Goal: Task Accomplishment & Management: Manage account settings

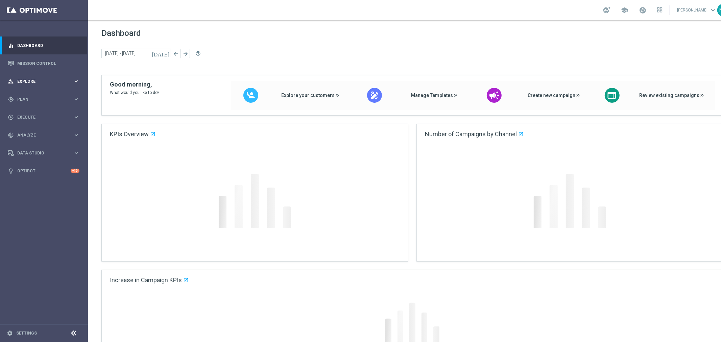
click at [41, 78] on div "person_search Explore keyboard_arrow_right" at bounding box center [43, 81] width 87 height 18
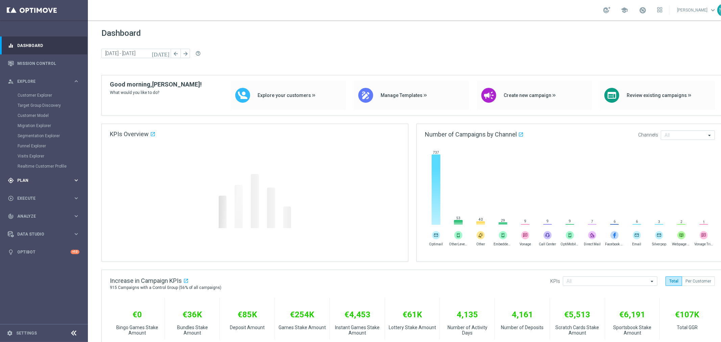
click at [41, 173] on div "gps_fixed Plan keyboard_arrow_right" at bounding box center [43, 180] width 87 height 18
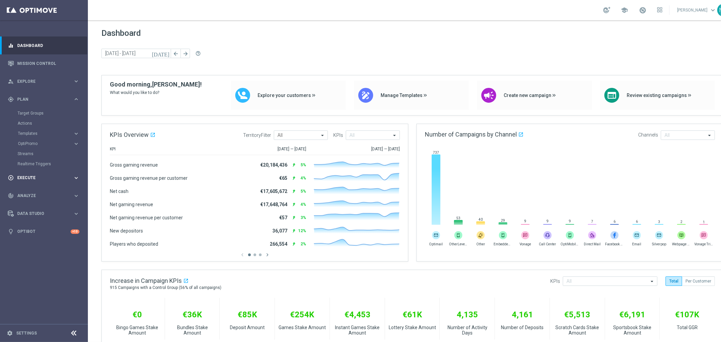
click at [43, 178] on span "Execute" at bounding box center [45, 178] width 56 height 4
click at [37, 101] on div "gps_fixed Plan" at bounding box center [40, 99] width 65 height 6
click at [36, 112] on link "Target Groups" at bounding box center [44, 112] width 53 height 5
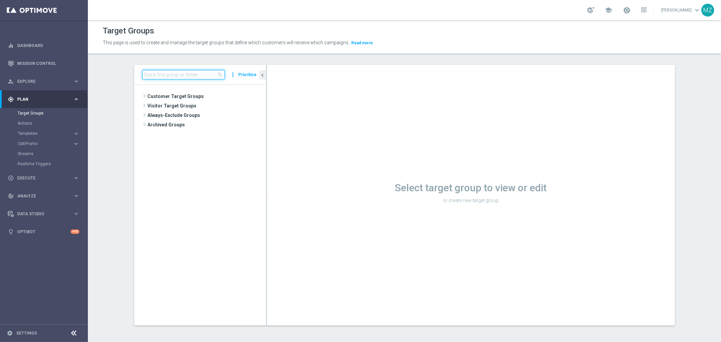
click at [178, 72] on input at bounding box center [183, 74] width 82 height 9
paste input "DE_ALL__WINNER_STORY__NVIP_EMA_T&T_LT"
type input "DE_ALL__WINNER_STORY__NVIP_EMA_T&T_LT"
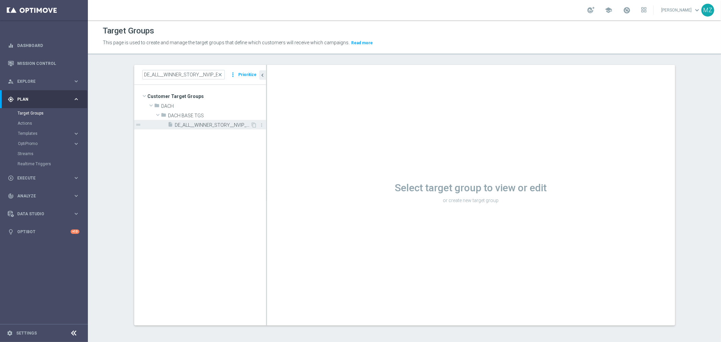
click at [211, 125] on span "DE_ALL__WINNER_STORY__NVIP_EMA_T&T_LT" at bounding box center [213, 125] width 76 height 6
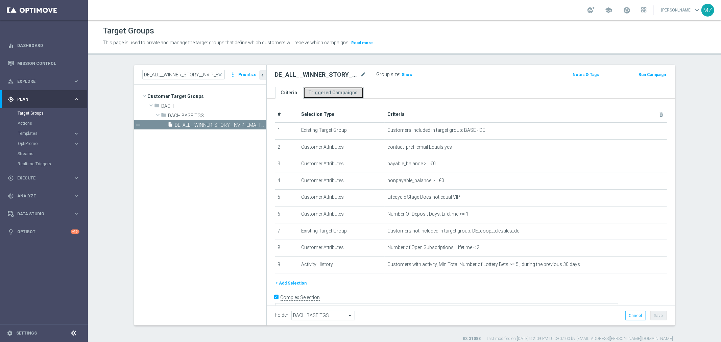
click at [322, 92] on link "Triggered Campaigns" at bounding box center [333, 93] width 60 height 12
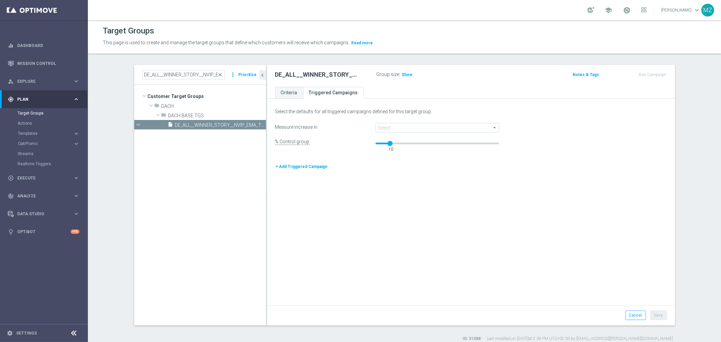
click at [395, 126] on span at bounding box center [437, 127] width 123 height 9
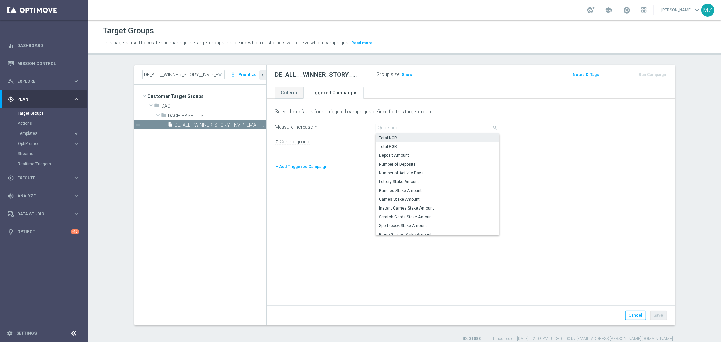
click at [421, 135] on span "Total NGR" at bounding box center [437, 137] width 117 height 5
type input "Total NGR"
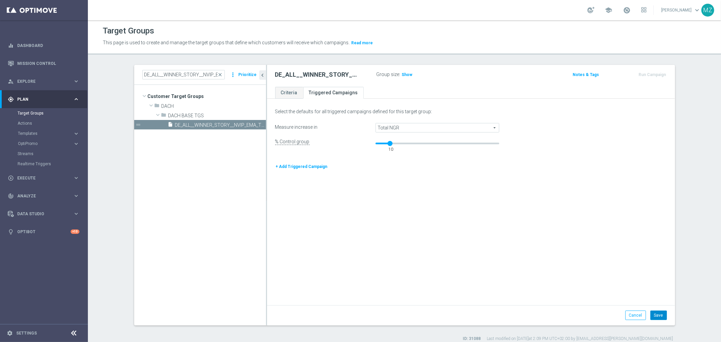
click at [659, 314] on button "Save" at bounding box center [658, 314] width 17 height 9
click at [289, 91] on link "Criteria" at bounding box center [289, 93] width 28 height 12
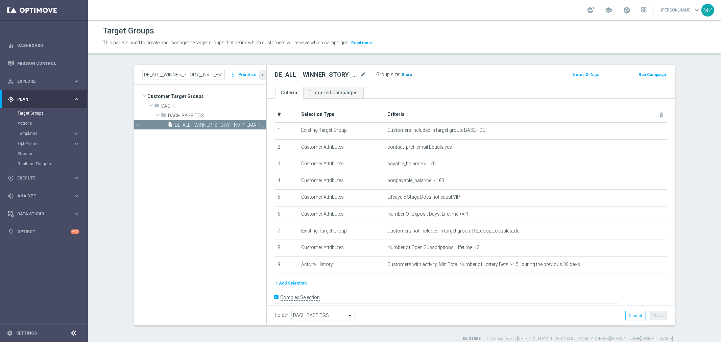
click at [403, 77] on h3 "Show" at bounding box center [407, 74] width 12 height 7
click at [648, 73] on button "Run Campaign" at bounding box center [651, 74] width 29 height 7
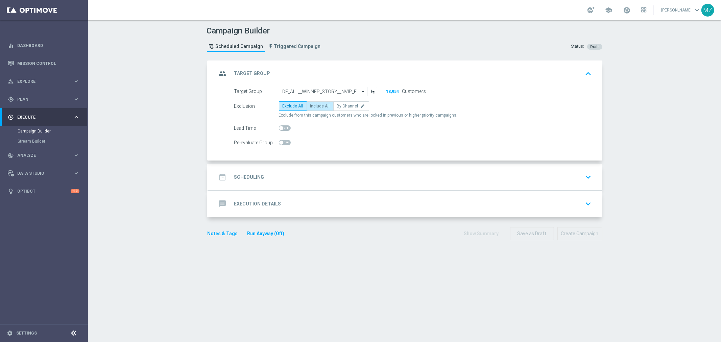
click at [320, 104] on span "Include All" at bounding box center [320, 106] width 20 height 5
click at [314, 105] on input "Include All" at bounding box center [312, 107] width 4 height 4
radio input "true"
click at [292, 49] on span "Triggered Campaign" at bounding box center [297, 47] width 46 height 6
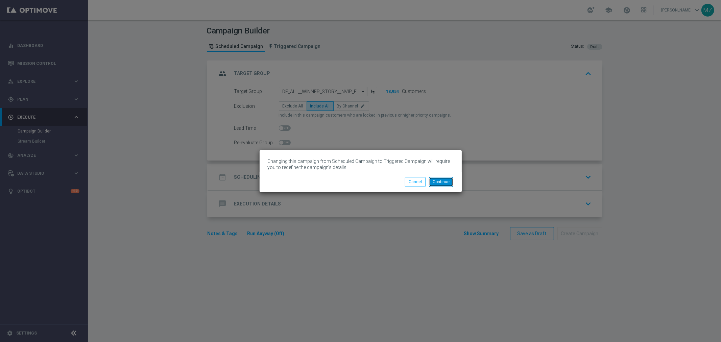
click at [443, 180] on button "Continue" at bounding box center [441, 181] width 24 height 9
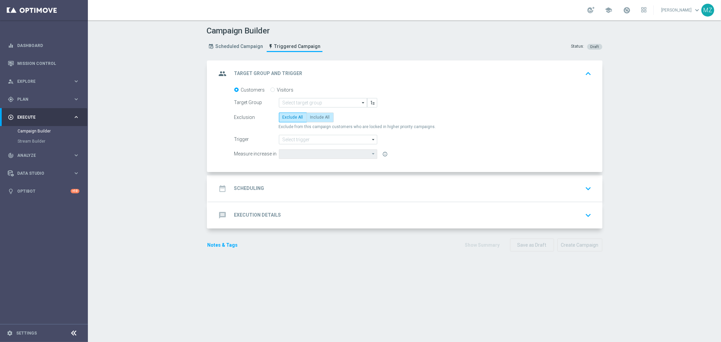
click at [313, 120] on label "Include All" at bounding box center [319, 116] width 27 height 9
click at [313, 120] on input "Include All" at bounding box center [312, 118] width 4 height 4
radio input "true"
click at [308, 100] on input at bounding box center [323, 102] width 88 height 9
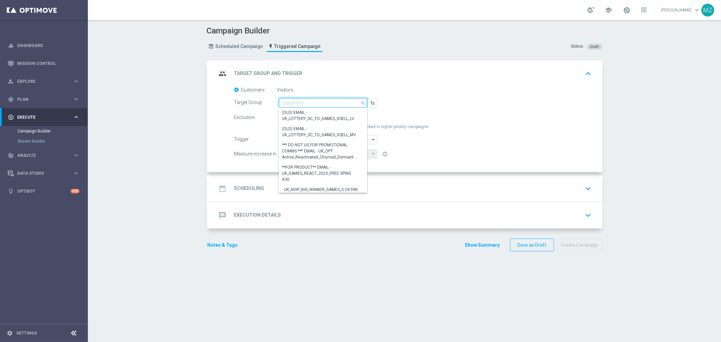
paste input "DE_ALL__WINNER_STORY__NVIP_EMA_T&T_LT"
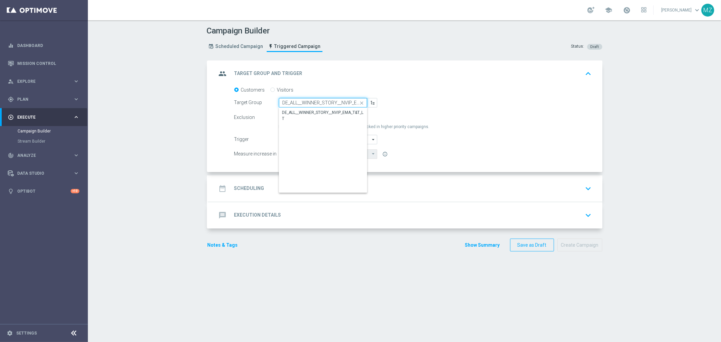
scroll to position [0, 21]
click at [315, 110] on div "DE_ALL__WINNER_STORY__NVIP_EMA_T&T_LT" at bounding box center [322, 116] width 81 height 12
type input "DE_ALL__WINNER_STORY__NVIP_EMA_T&T_LT"
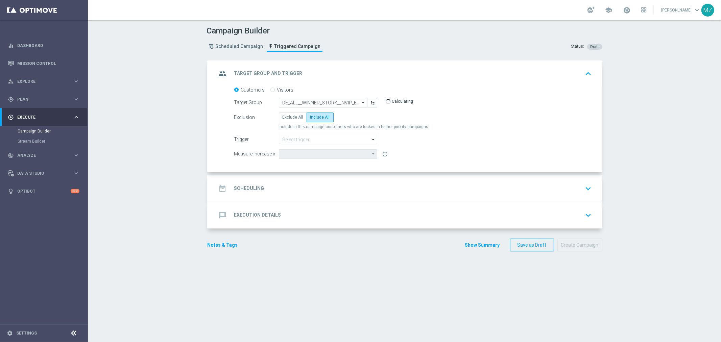
type input "Total NGR"
click at [321, 142] on input at bounding box center [328, 139] width 98 height 9
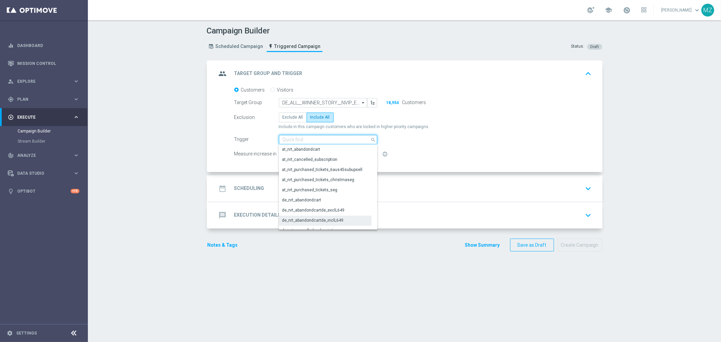
scroll to position [37, 0]
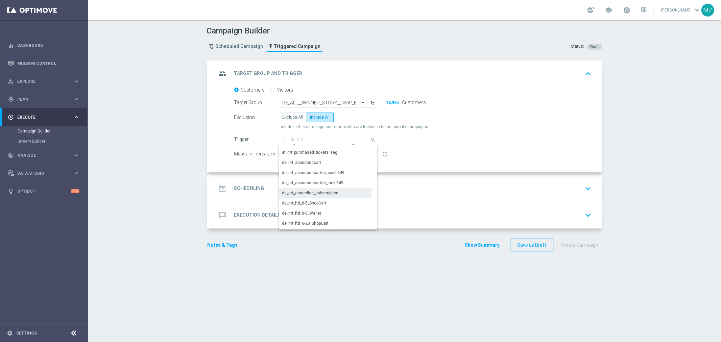
click at [323, 192] on div "de_nrt_cancelled_subscription" at bounding box center [310, 193] width 56 height 6
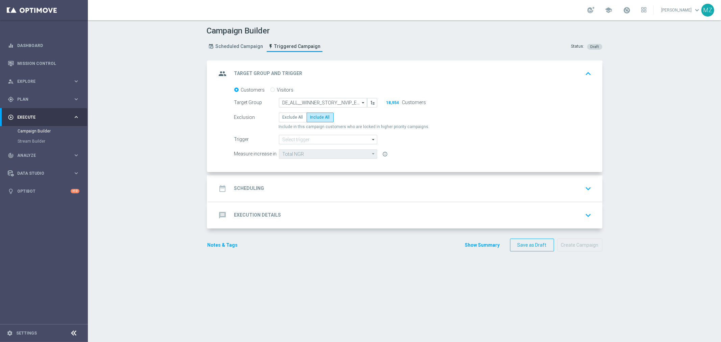
type input "de_nrt_cancelled_subscription"
click at [481, 179] on div "date_range Scheduling keyboard_arrow_down" at bounding box center [405, 188] width 394 height 26
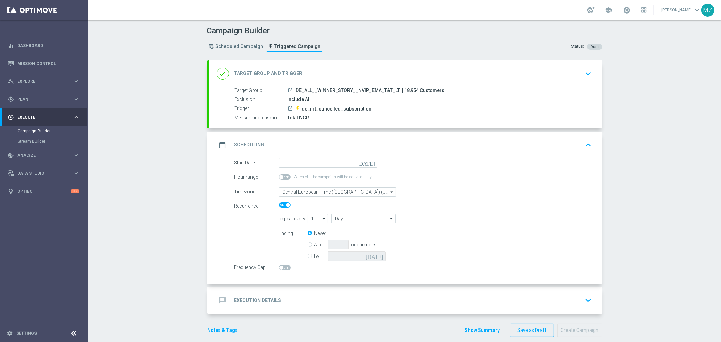
click at [367, 159] on icon "[DATE]" at bounding box center [367, 161] width 20 height 7
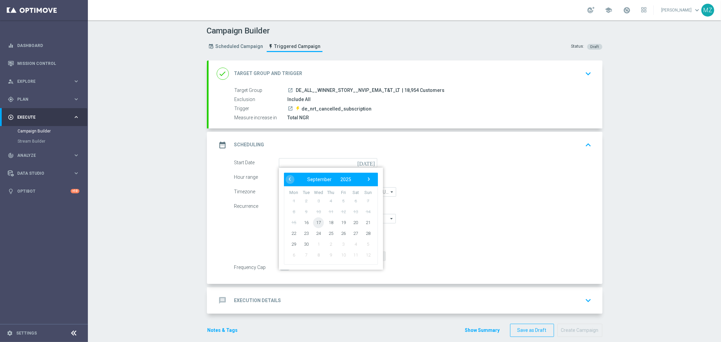
click at [313, 222] on span "17" at bounding box center [318, 222] width 11 height 11
type input "[DATE]"
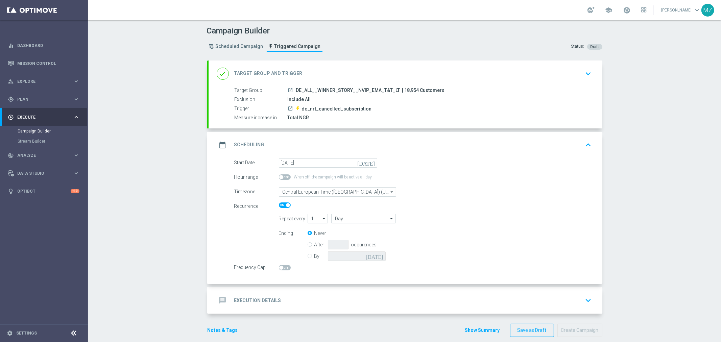
click at [279, 268] on span at bounding box center [281, 268] width 4 height 4
click at [279, 268] on input "checkbox" at bounding box center [285, 267] width 12 height 5
checkbox input "true"
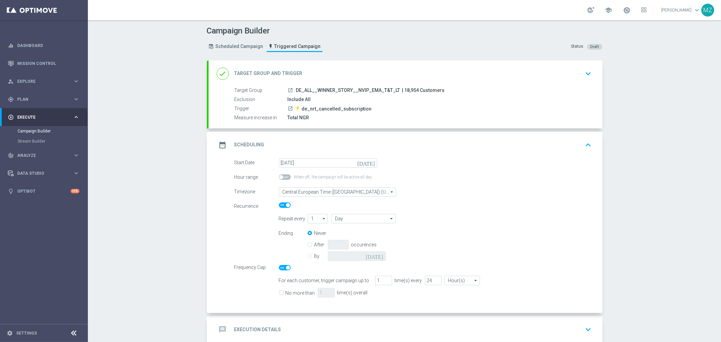
click at [279, 293] on input "No more than" at bounding box center [281, 293] width 4 height 4
checkbox input "true"
click at [426, 282] on input "24" at bounding box center [433, 280] width 17 height 9
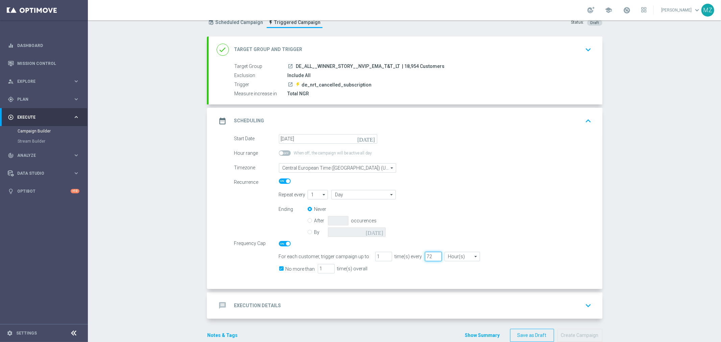
scroll to position [37, 0]
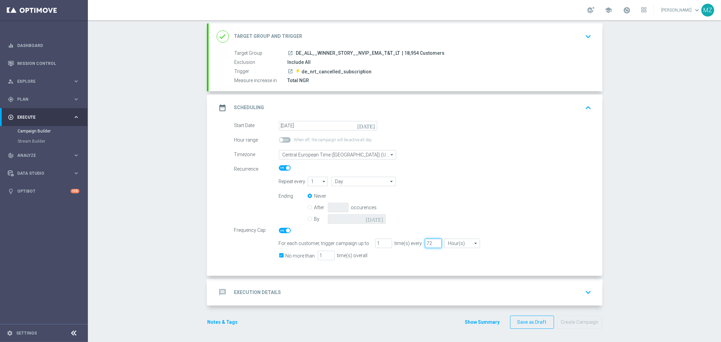
type input "72"
click at [543, 292] on div "message Execution Details keyboard_arrow_down" at bounding box center [405, 292] width 377 height 13
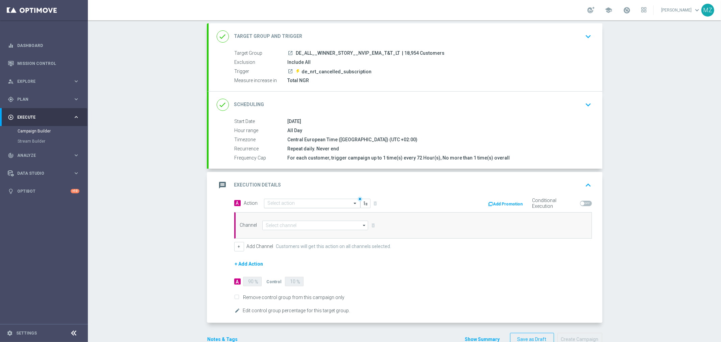
click at [286, 205] on input "text" at bounding box center [305, 204] width 75 height 6
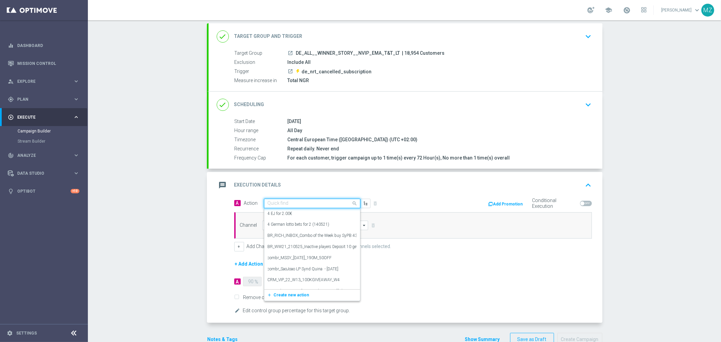
paste input "Track & Trigger nrt_cancelled_subscription"
click at [296, 204] on input "Track & Trigger nrt_cancelled_subscription" at bounding box center [305, 205] width 75 height 6
drag, startPoint x: 318, startPoint y: 203, endPoint x: 247, endPoint y: 205, distance: 71.3
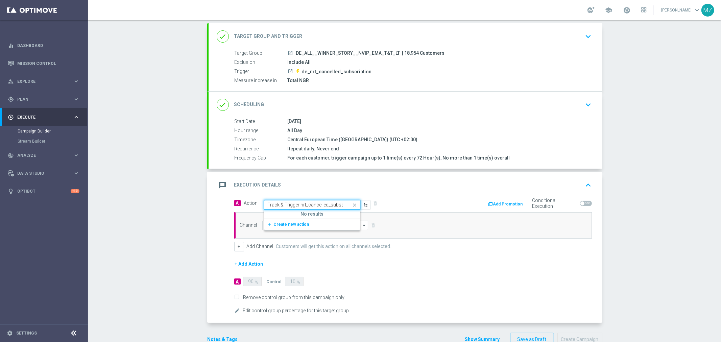
click at [247, 205] on span "Action Quick find Track & Trigger nrt_cancelled_subscription No results add_new…" at bounding box center [307, 204] width 126 height 9
click at [329, 204] on input "Track & Trigger nrt_cancelled_subscription" at bounding box center [305, 205] width 75 height 6
click at [345, 203] on div "Track & Trigger nrt_cancelled_subscription" at bounding box center [312, 205] width 96 height 6
click at [306, 206] on input "Track & Trigger nrt_cancelled_subscription" at bounding box center [305, 205] width 75 height 6
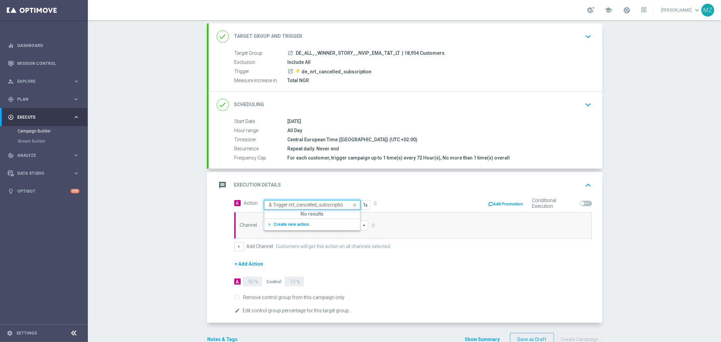
drag, startPoint x: 296, startPoint y: 204, endPoint x: 389, endPoint y: 211, distance: 92.8
click at [389, 211] on div "A Action Quick find Track & Trigger nrt_cancelled_subscription No results add_n…" at bounding box center [413, 224] width 368 height 53
type input "Track & Trigger"
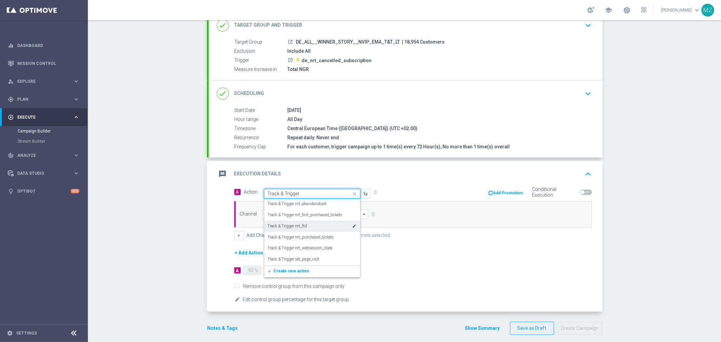
scroll to position [55, 0]
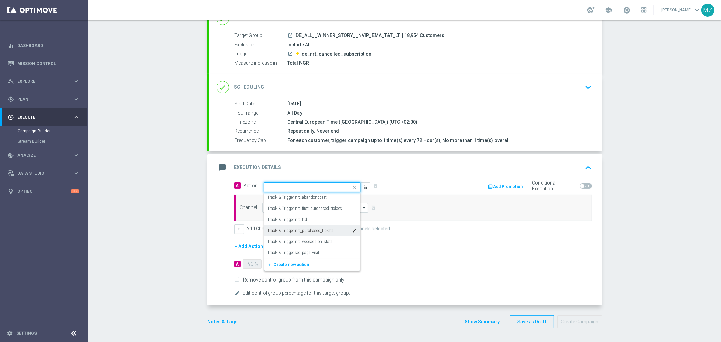
click at [499, 234] on form "A Action Quick find Track & Trigger nrt_abandondcart edit Track & Trigger nrt_f…" at bounding box center [412, 239] width 357 height 117
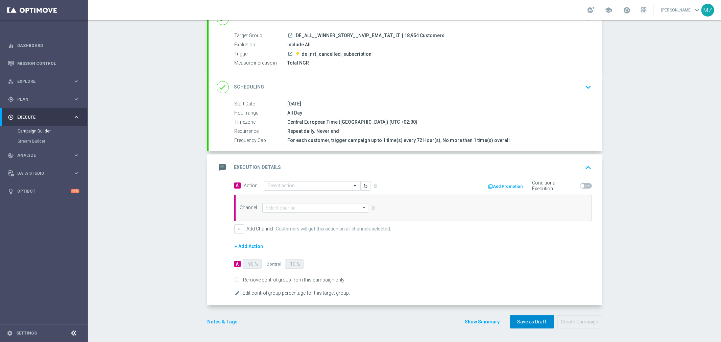
click at [524, 324] on button "Save as Draft" at bounding box center [532, 321] width 44 height 13
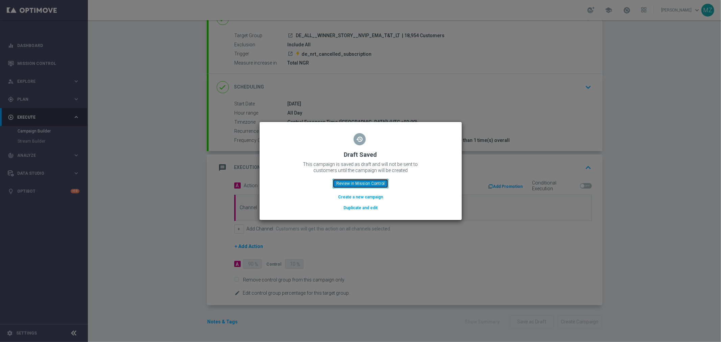
click at [367, 181] on button "Review in Mission Control" at bounding box center [360, 183] width 56 height 9
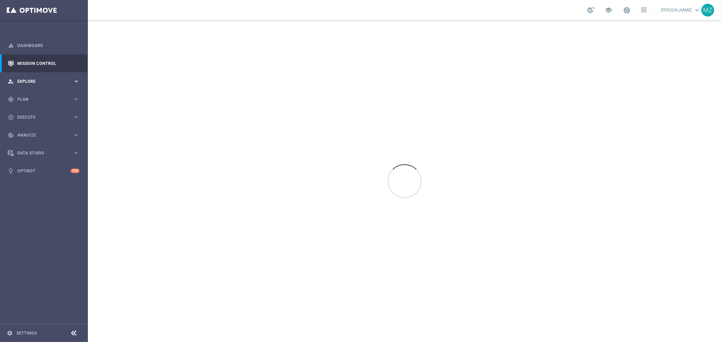
click at [39, 80] on span "Explore" at bounding box center [45, 81] width 56 height 4
click at [22, 97] on span "Plan" at bounding box center [45, 99] width 56 height 4
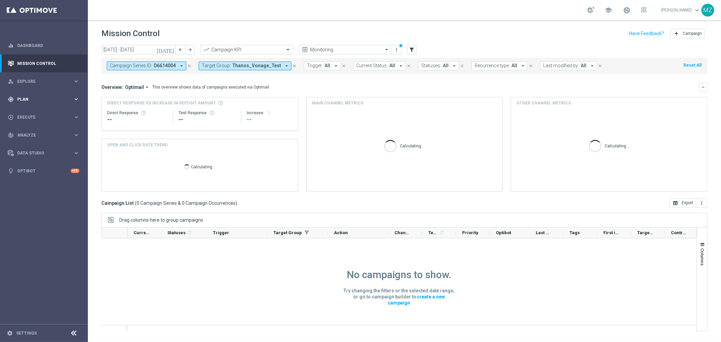
click at [41, 101] on span "Plan" at bounding box center [45, 99] width 56 height 4
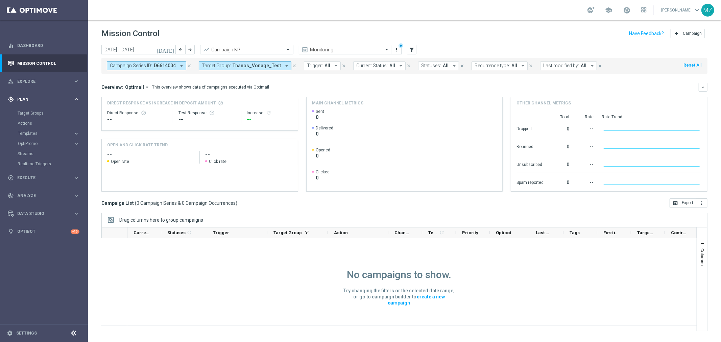
click at [41, 101] on span "Plan" at bounding box center [45, 99] width 56 height 4
click at [53, 80] on span "Explore" at bounding box center [45, 81] width 56 height 4
click at [43, 102] on div "gps_fixed Plan" at bounding box center [40, 99] width 65 height 6
click at [34, 113] on link "Target Groups" at bounding box center [44, 112] width 53 height 5
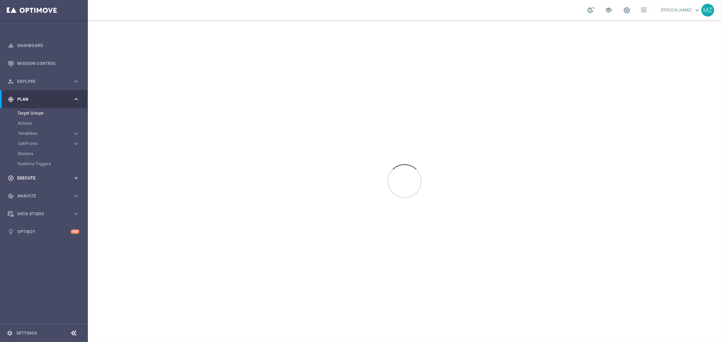
click at [47, 178] on span "Execute" at bounding box center [45, 178] width 56 height 4
click at [43, 158] on div "track_changes Analyze" at bounding box center [40, 155] width 65 height 6
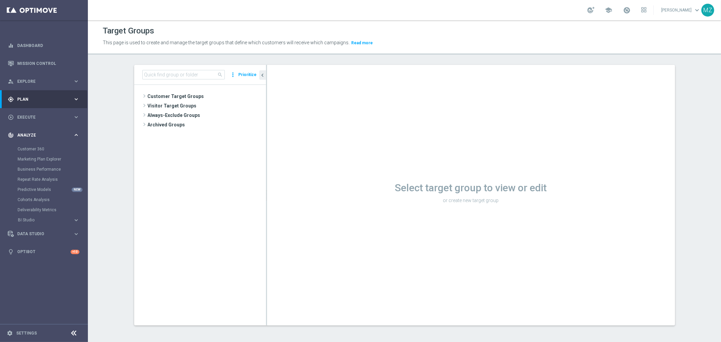
click at [46, 130] on div "track_changes Analyze keyboard_arrow_right" at bounding box center [43, 135] width 87 height 18
click at [46, 82] on span "Explore" at bounding box center [45, 81] width 56 height 4
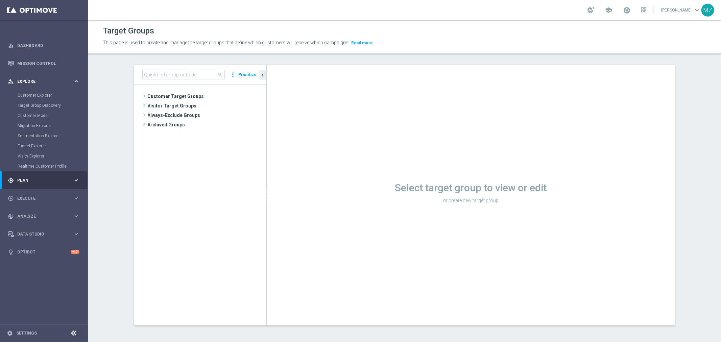
click at [46, 82] on span "Explore" at bounding box center [45, 81] width 56 height 4
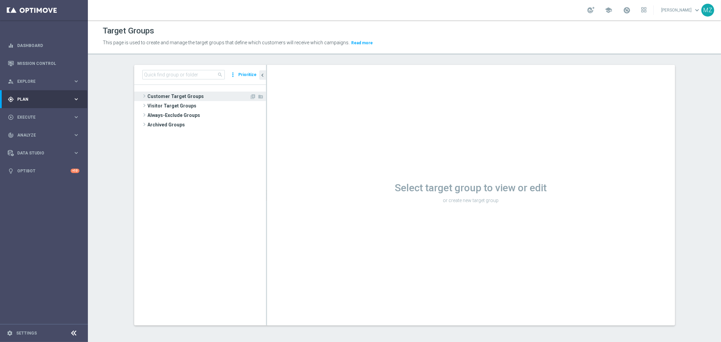
click at [142, 93] on span at bounding box center [144, 96] width 7 height 8
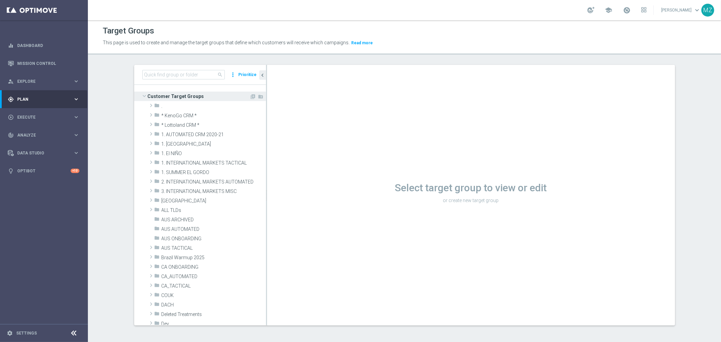
click at [141, 93] on span at bounding box center [144, 96] width 8 height 7
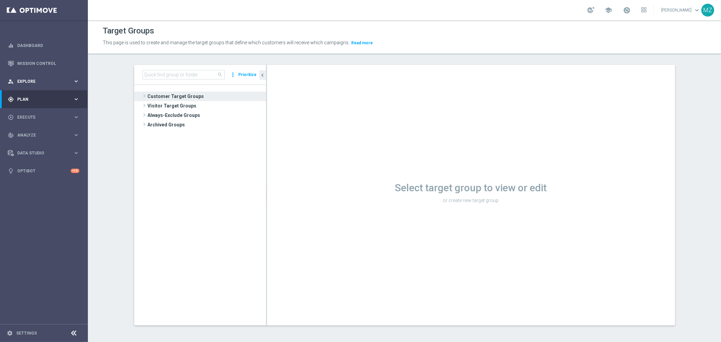
click at [24, 83] on div "person_search Explore" at bounding box center [40, 81] width 65 height 6
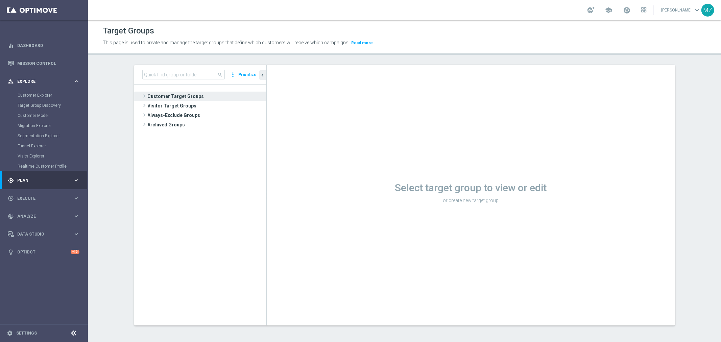
click at [24, 83] on div "person_search Explore" at bounding box center [40, 81] width 65 height 6
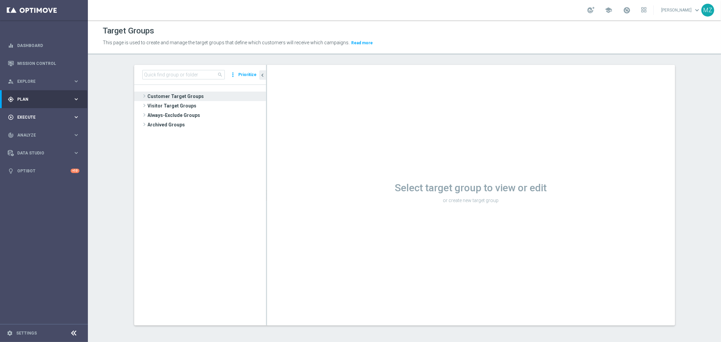
click at [33, 112] on div "play_circle_outline Execute keyboard_arrow_right" at bounding box center [43, 117] width 87 height 18
click at [34, 99] on span "Plan" at bounding box center [45, 99] width 56 height 4
click at [39, 122] on link "Actions" at bounding box center [44, 123] width 53 height 5
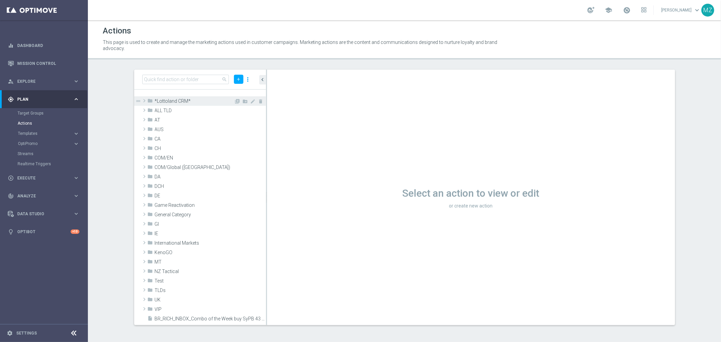
click at [145, 101] on span at bounding box center [144, 101] width 7 height 8
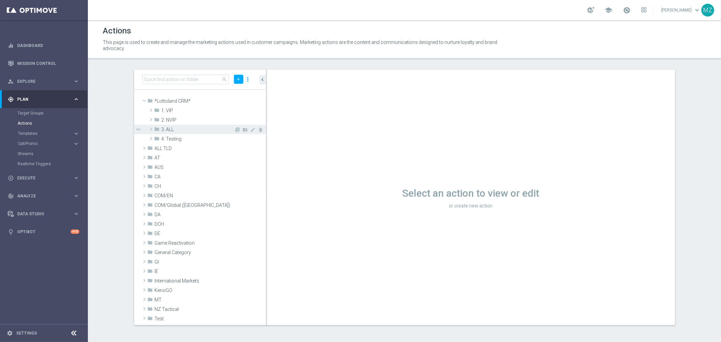
click at [150, 129] on span at bounding box center [151, 129] width 7 height 8
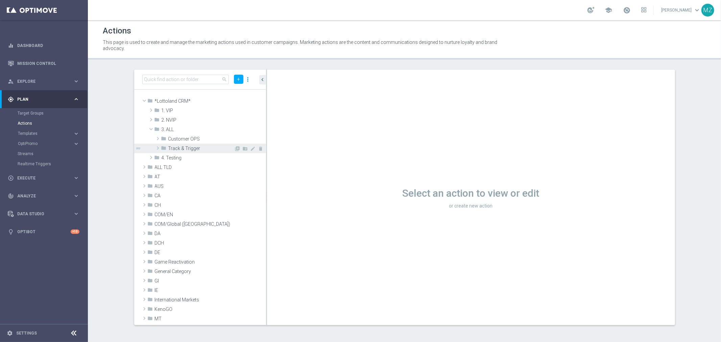
click at [157, 149] on span at bounding box center [157, 148] width 7 height 8
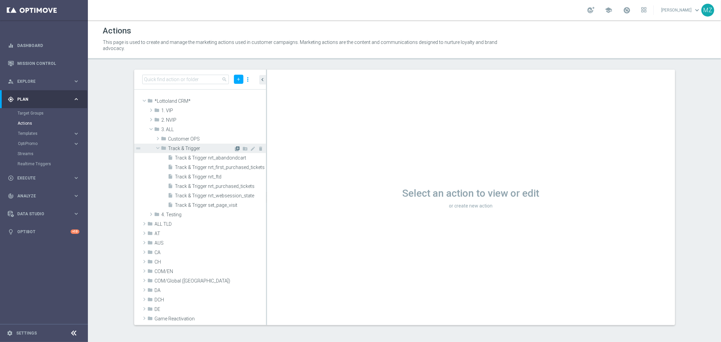
click at [235, 149] on icon "library_add" at bounding box center [237, 148] width 5 height 5
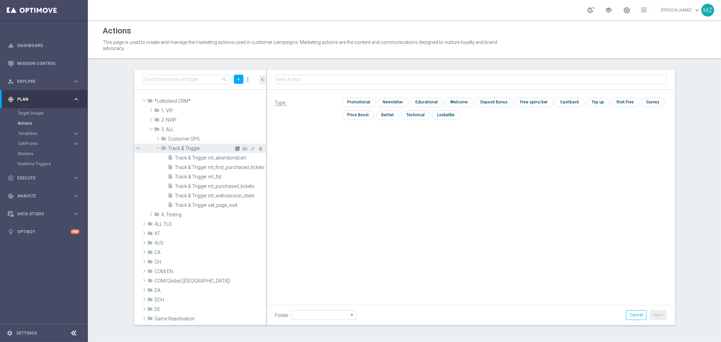
type input "Track & Trigger"
type input "Track & Trigger nrt_cancelled_subscription"
click at [362, 101] on input "checkbox" at bounding box center [358, 102] width 32 height 9
checkbox input "true"
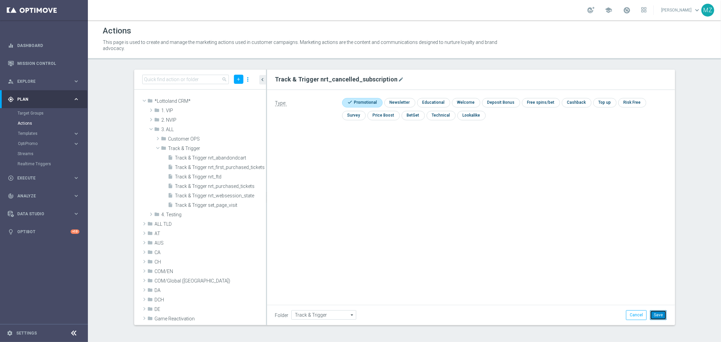
click at [657, 314] on button "Save" at bounding box center [658, 314] width 17 height 9
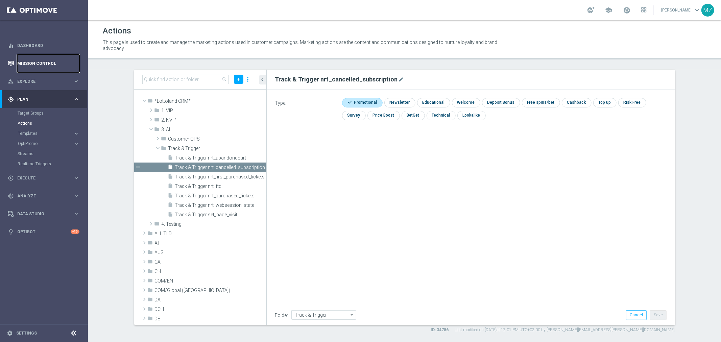
click at [26, 64] on link "Mission Control" at bounding box center [48, 63] width 62 height 18
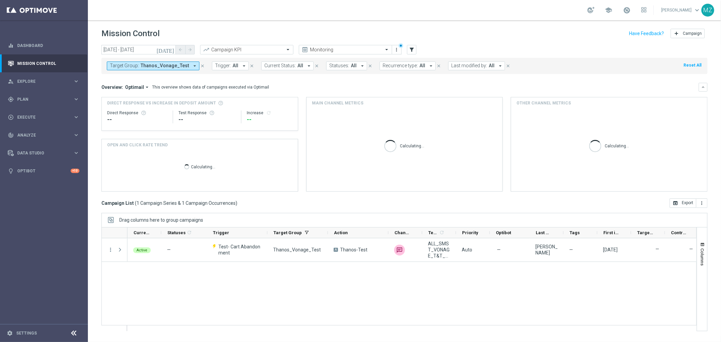
click at [170, 64] on span "Thanos_Vonage_Test" at bounding box center [165, 66] width 48 height 6
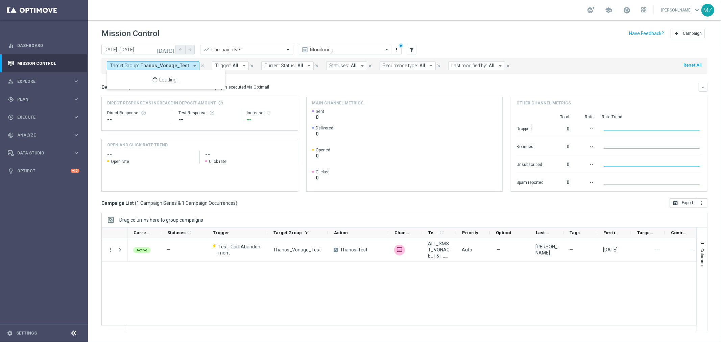
click at [480, 21] on header "Mission Control add Campaign" at bounding box center [404, 32] width 633 height 25
click at [186, 69] on button "Target Group: Thanos_Vonage_Test arrow_drop_down" at bounding box center [153, 65] width 93 height 9
click at [200, 65] on icon "close" at bounding box center [202, 66] width 5 height 5
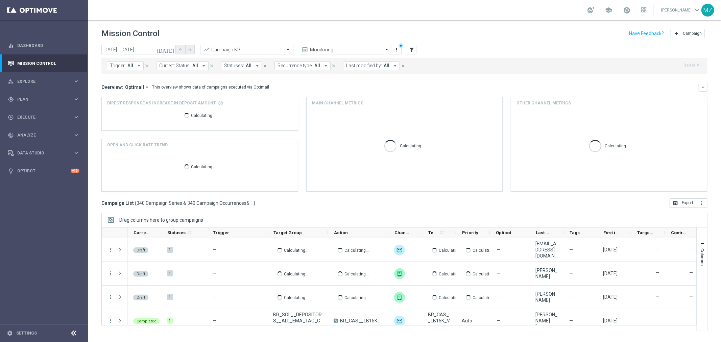
click at [133, 66] on button "Trigger: All arrow_drop_down" at bounding box center [125, 65] width 37 height 9
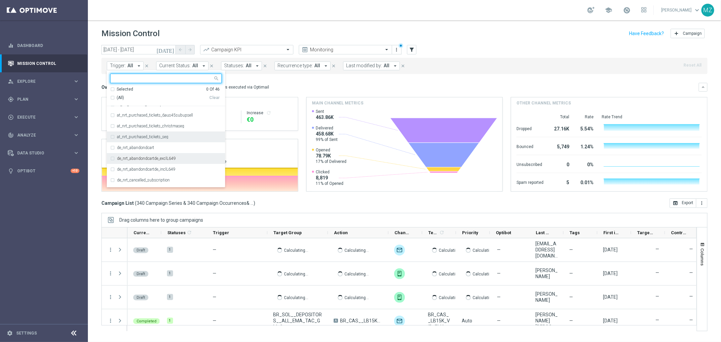
scroll to position [37, 0]
click at [155, 168] on div "de_nrt_cancelled_subscription" at bounding box center [165, 171] width 111 height 11
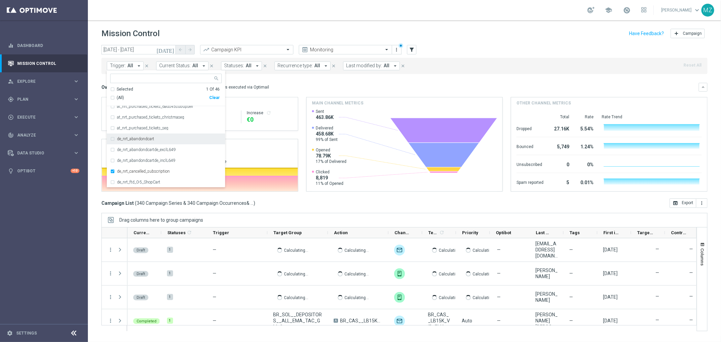
click at [515, 9] on div "school Magdalena Zazula keyboard_arrow_down MZ" at bounding box center [404, 10] width 633 height 20
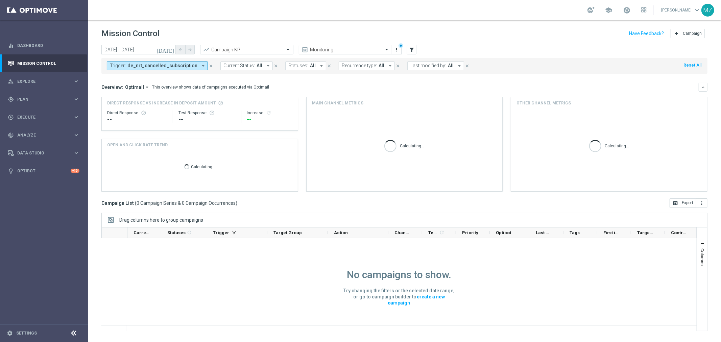
click at [170, 49] on icon "[DATE]" at bounding box center [165, 50] width 18 height 6
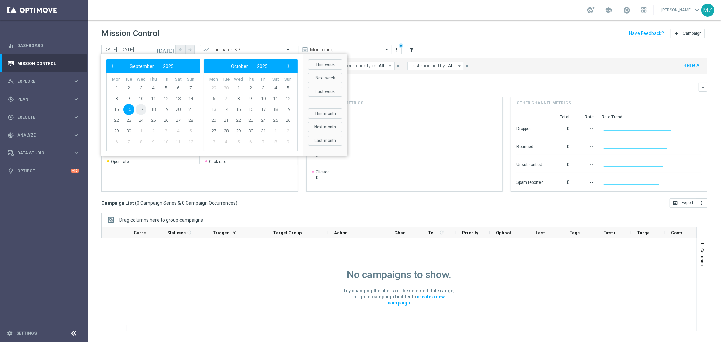
click at [142, 114] on span "17" at bounding box center [140, 109] width 11 height 11
click at [141, 113] on span "17" at bounding box center [140, 109] width 11 height 11
type input "[DATE] - [DATE]"
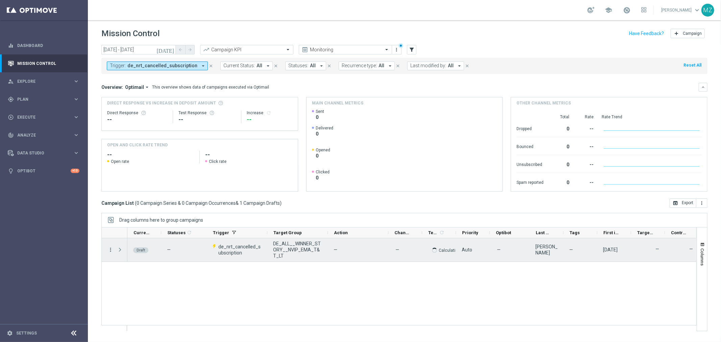
click at [111, 248] on icon "more_vert" at bounding box center [110, 250] width 6 height 6
click at [138, 276] on div "Edit" at bounding box center [155, 276] width 63 height 5
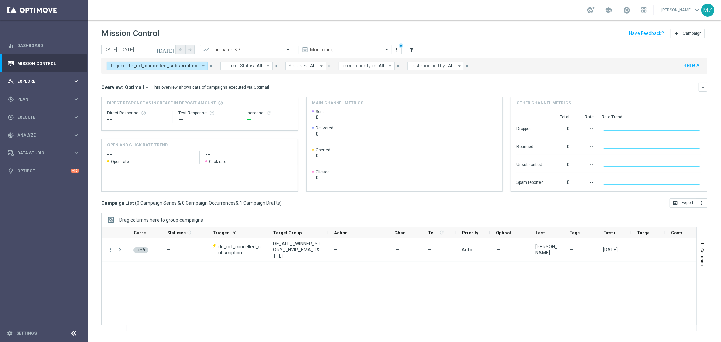
click at [41, 85] on div "person_search Explore keyboard_arrow_right" at bounding box center [43, 81] width 87 height 18
click at [43, 82] on span "Explore" at bounding box center [45, 81] width 56 height 4
click at [36, 96] on div "gps_fixed Plan" at bounding box center [40, 99] width 65 height 6
click at [38, 111] on link "Target Groups" at bounding box center [44, 112] width 53 height 5
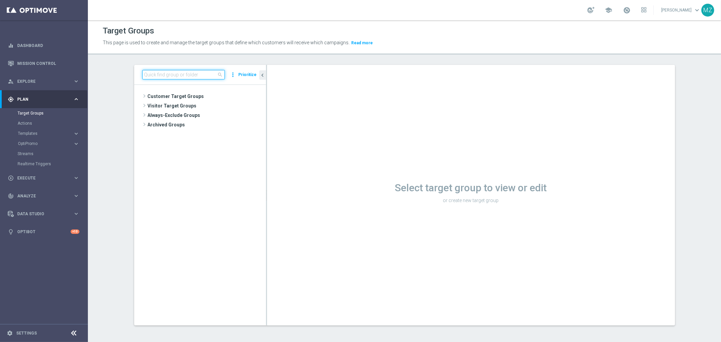
click at [190, 77] on input at bounding box center [183, 74] width 82 height 9
paste input "AT__WINNER_STORY__NVIP_EMA_T&T_LT"
type input "AT__WINNER_STORY__NVIP_EMA_T&T_LT"
click at [191, 121] on div "insert_drive_file AT__WINNER_STORY__NVIP_EMA_T&T_LT" at bounding box center [209, 124] width 83 height 9
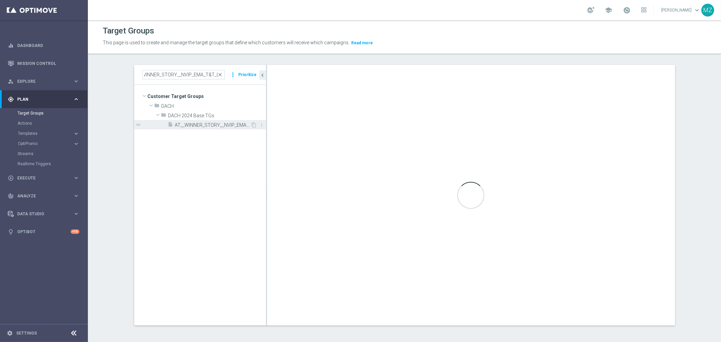
scroll to position [0, 0]
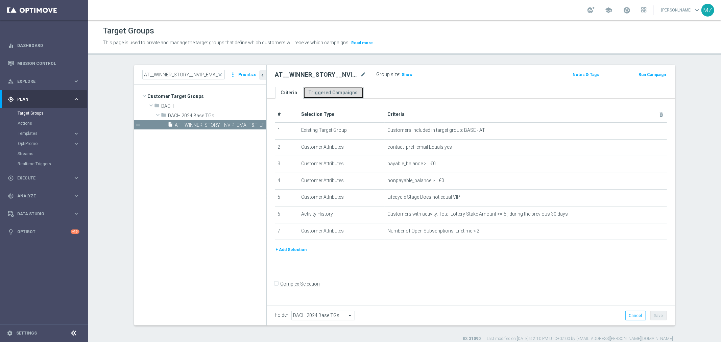
click at [336, 94] on link "Triggered Campaigns" at bounding box center [333, 93] width 60 height 12
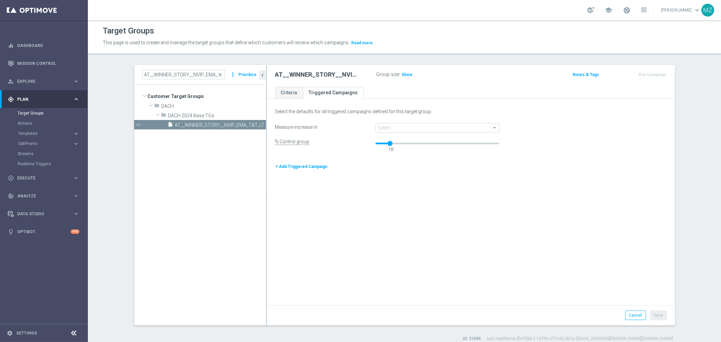
click at [404, 127] on span at bounding box center [437, 127] width 123 height 9
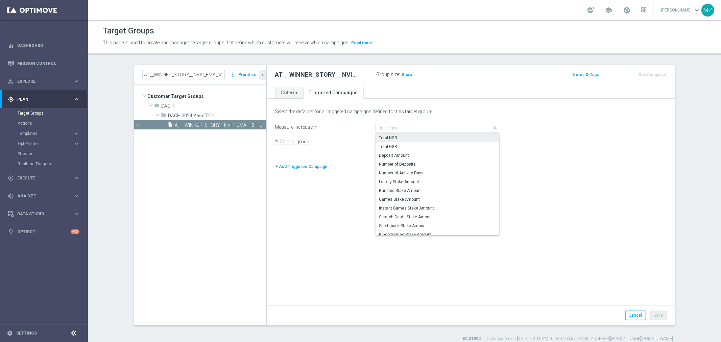
click at [400, 136] on span "Total NGR" at bounding box center [437, 137] width 117 height 5
type input "Total NGR"
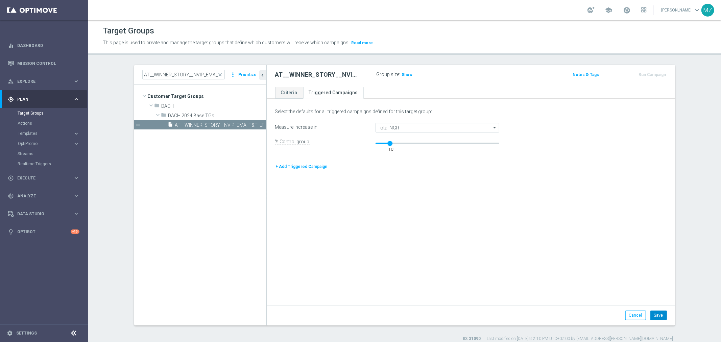
click at [657, 312] on button "Save" at bounding box center [658, 314] width 17 height 9
click at [285, 93] on link "Criteria" at bounding box center [289, 93] width 28 height 12
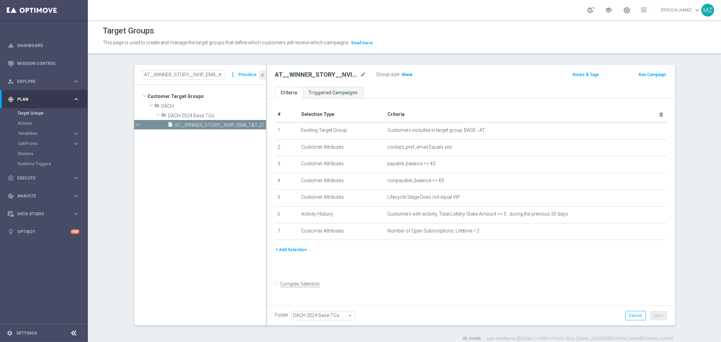
click at [402, 75] on span "Show" at bounding box center [407, 74] width 11 height 5
click at [653, 76] on button "Run Campaign" at bounding box center [651, 74] width 29 height 7
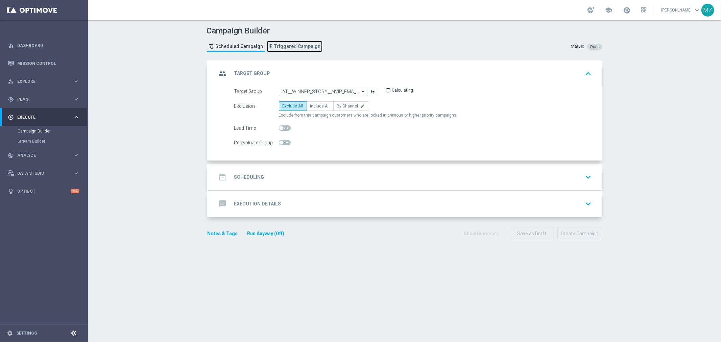
click at [287, 49] on link "Triggered Campaign" at bounding box center [295, 46] width 56 height 11
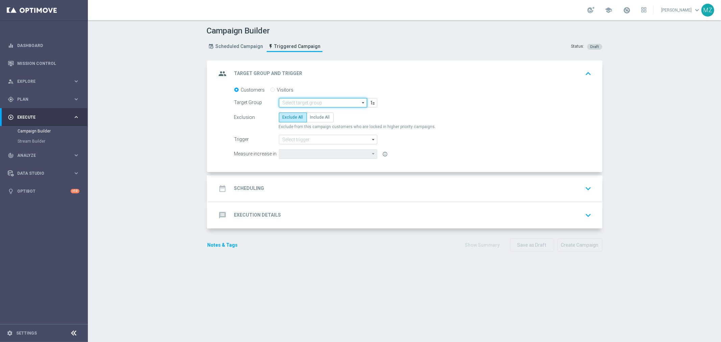
click at [292, 103] on input at bounding box center [323, 102] width 88 height 9
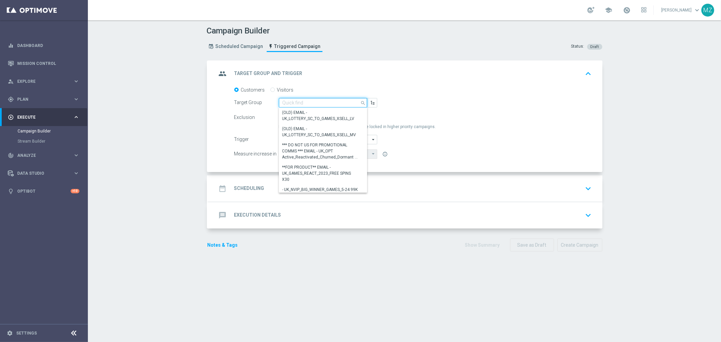
paste input "AT__WINNER_STORY__NVIP_EMA_T&T_LT"
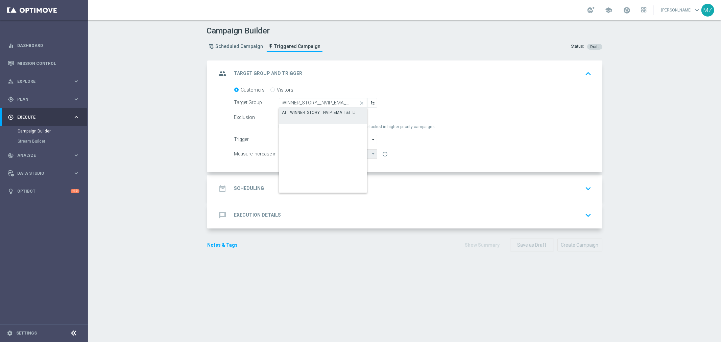
click at [302, 110] on div "AT__WINNER_STORY__NVIP_EMA_T&T_LT" at bounding box center [319, 112] width 74 height 6
type input "AT__WINNER_STORY__NVIP_EMA_T&T_LT"
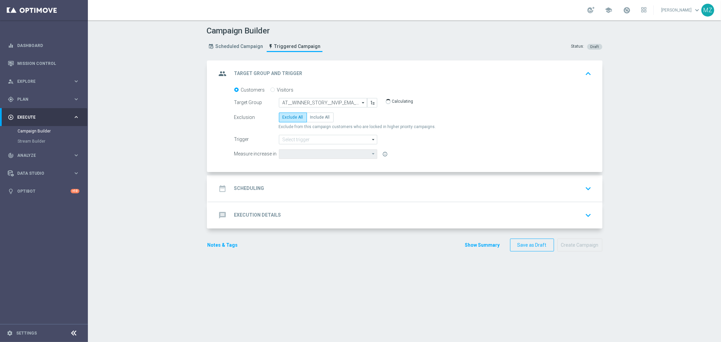
type input "Total NGR"
click at [310, 116] on span "Include All" at bounding box center [320, 117] width 20 height 5
click at [310, 116] on input "Include All" at bounding box center [312, 118] width 4 height 4
radio input "true"
click at [307, 137] on input at bounding box center [328, 139] width 98 height 9
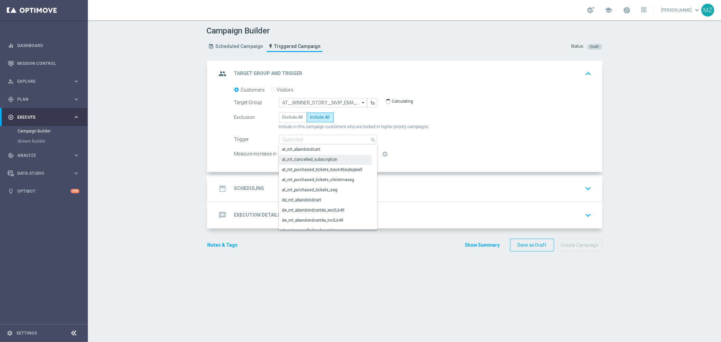
click at [313, 159] on div "at_nrt_cancelled_subscription" at bounding box center [309, 159] width 55 height 6
type input "at_nrt_cancelled_subscription"
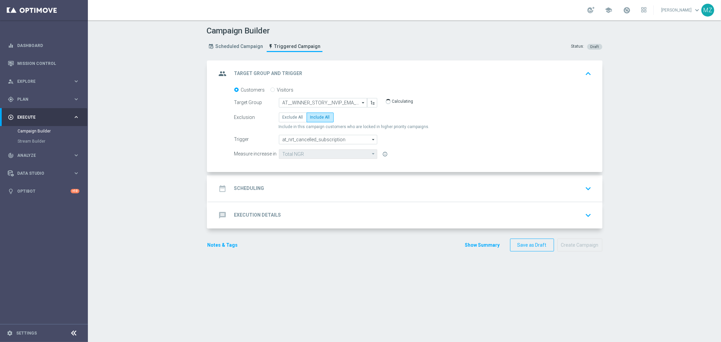
click at [452, 180] on div "date_range Scheduling keyboard_arrow_down" at bounding box center [405, 188] width 394 height 26
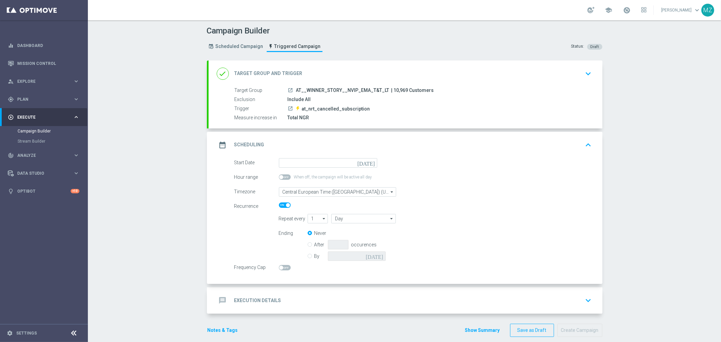
click at [368, 163] on icon "[DATE]" at bounding box center [367, 161] width 20 height 7
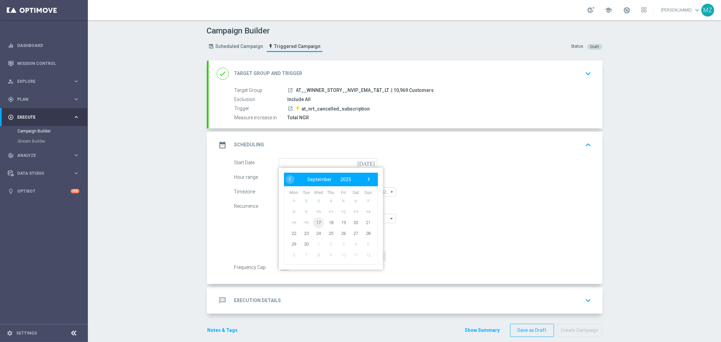
click at [314, 221] on span "17" at bounding box center [318, 222] width 11 height 11
type input "[DATE]"
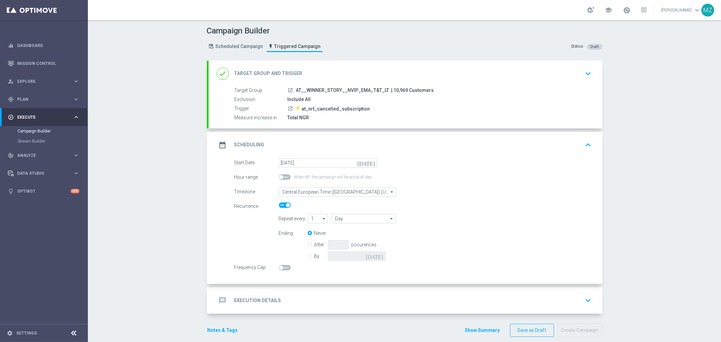
scroll to position [8, 0]
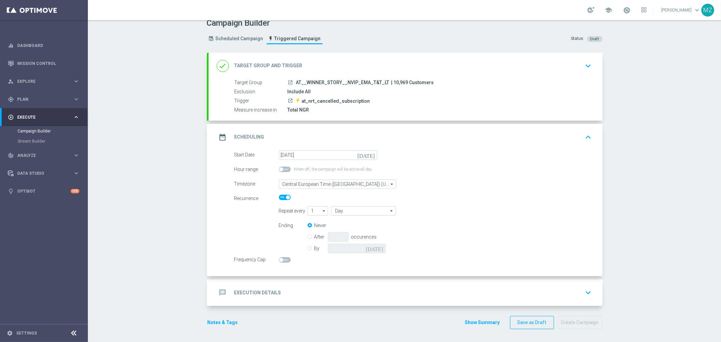
click at [279, 257] on span at bounding box center [285, 259] width 12 height 5
click at [279, 257] on input "checkbox" at bounding box center [285, 259] width 12 height 5
checkbox input "true"
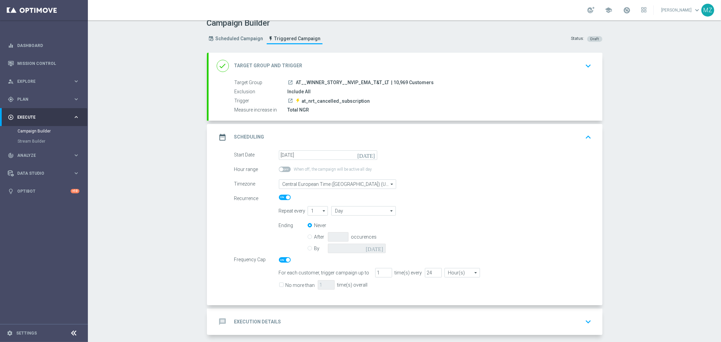
click at [279, 283] on input "No more than" at bounding box center [281, 285] width 4 height 4
checkbox input "true"
click at [425, 271] on input "24" at bounding box center [433, 272] width 17 height 9
type input "72"
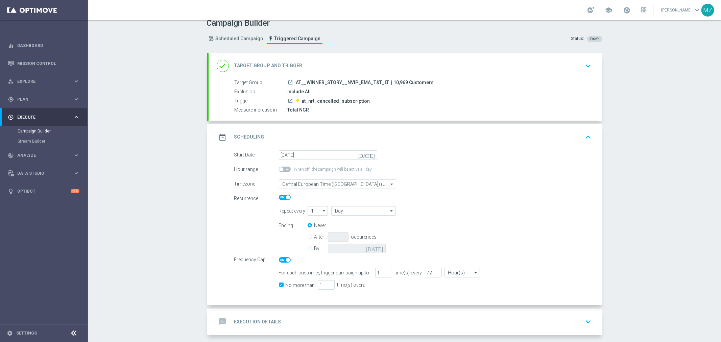
click at [543, 237] on div "Ending Never After occurences By today" at bounding box center [435, 238] width 323 height 34
click at [583, 134] on icon "keyboard_arrow_up" at bounding box center [588, 137] width 10 height 10
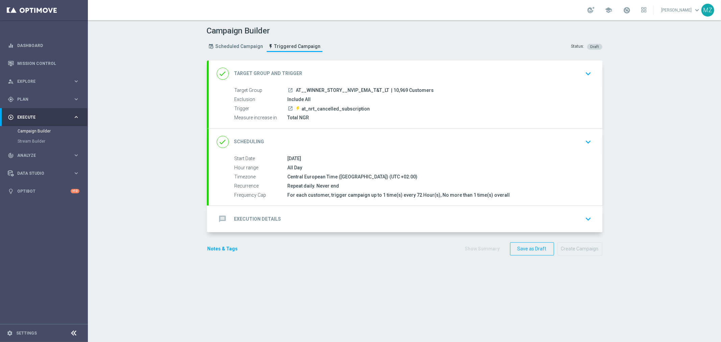
scroll to position [0, 0]
click at [583, 220] on icon "keyboard_arrow_down" at bounding box center [588, 219] width 10 height 10
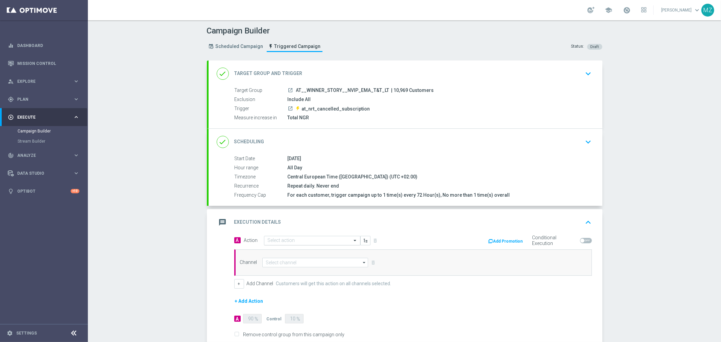
click at [282, 240] on input "text" at bounding box center [305, 241] width 75 height 6
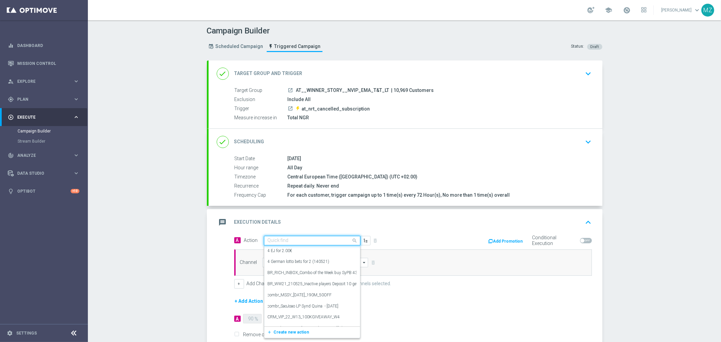
paste input "Track & Trigger nrt_cancelled_subscription"
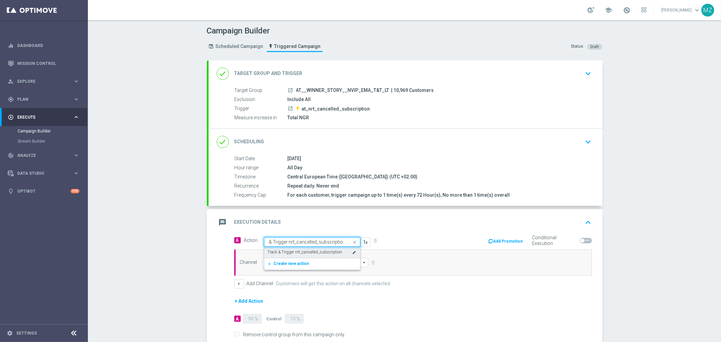
click at [286, 253] on label "Track & Trigger nrt_cancelled_subscription" at bounding box center [305, 252] width 75 height 6
type input "Track & Trigger nrt_cancelled_subscription"
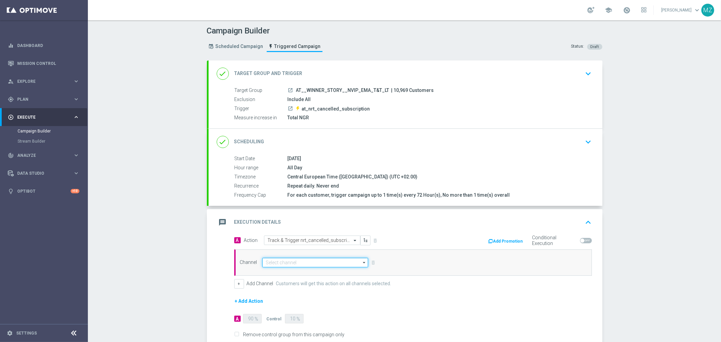
click at [293, 261] on input at bounding box center [315, 262] width 106 height 9
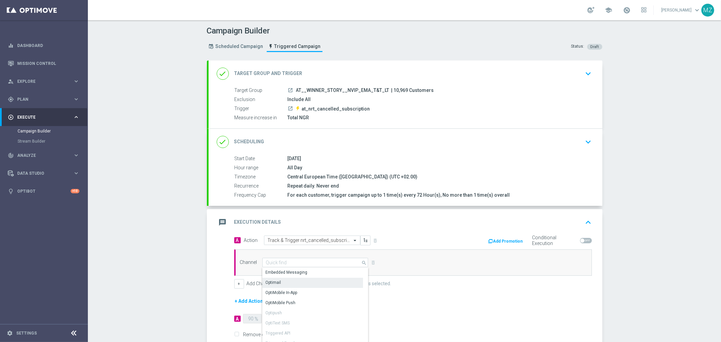
click at [298, 281] on div "Optimail" at bounding box center [312, 282] width 101 height 9
type input "Optimail"
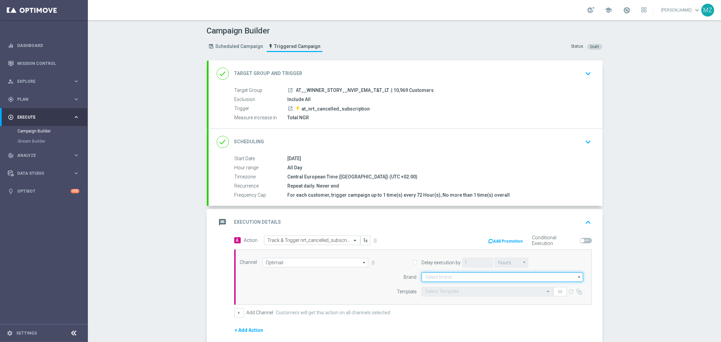
click at [472, 276] on input at bounding box center [501, 276] width 161 height 9
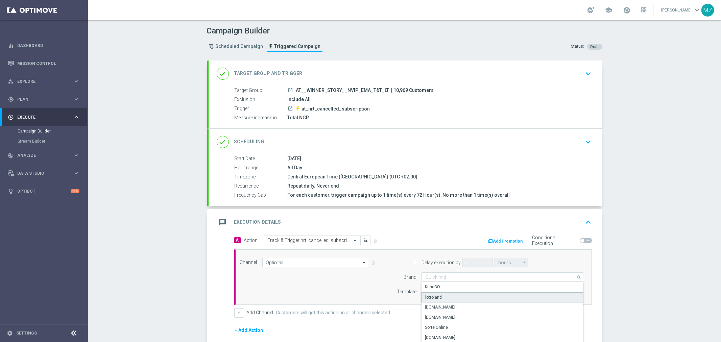
click at [444, 294] on div "lottoland" at bounding box center [502, 297] width 162 height 10
type input "lottoland"
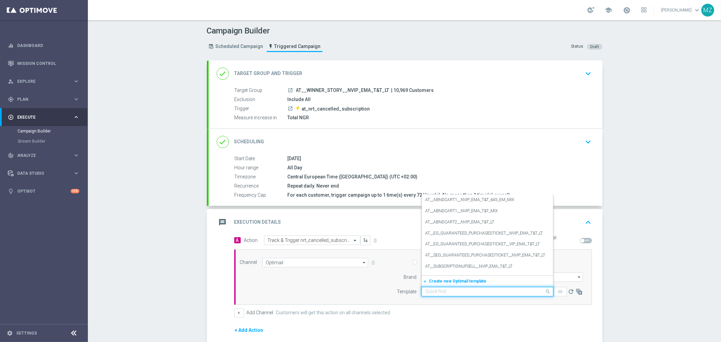
click at [443, 290] on input "text" at bounding box center [480, 292] width 111 height 6
paste input "AT__WINNERSTORY__NVIP_EMA_T&T_LT"
type input "AT__WINNERSTORY__NVIP_EMA_T&T_LT"
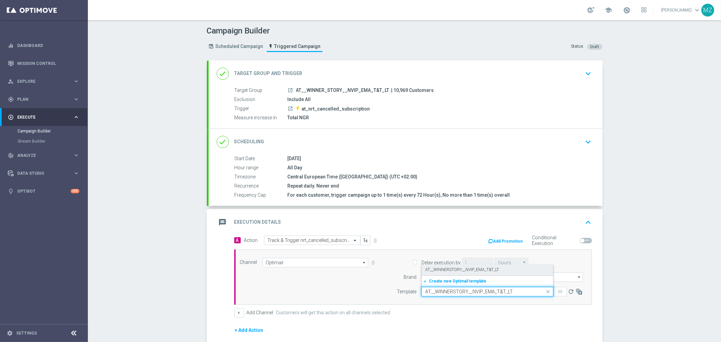
click at [444, 271] on label "AT__WINNERSTORY__NVIP_EMA_T&T_LT" at bounding box center [462, 270] width 74 height 6
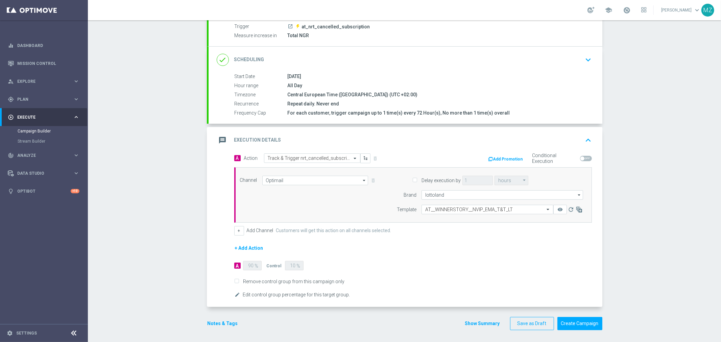
scroll to position [83, 0]
click at [214, 322] on button "Notes & Tags" at bounding box center [223, 322] width 32 height 8
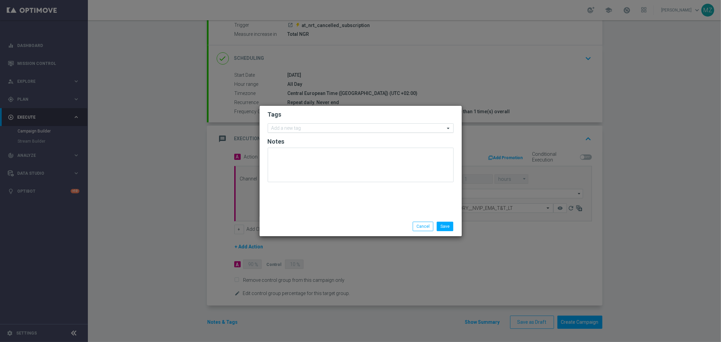
click at [305, 126] on input "text" at bounding box center [357, 129] width 173 height 6
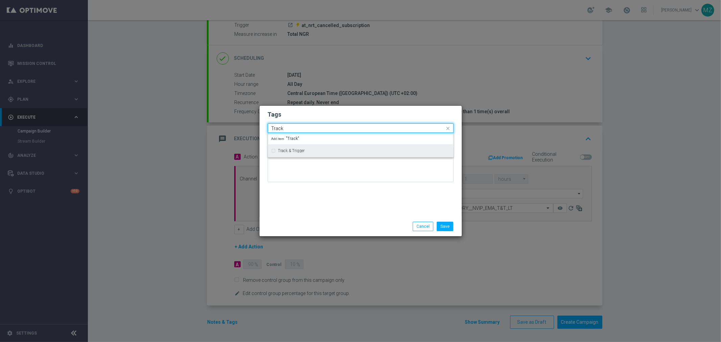
click at [299, 148] on div "Track & Trigger" at bounding box center [360, 150] width 178 height 11
type input "Track"
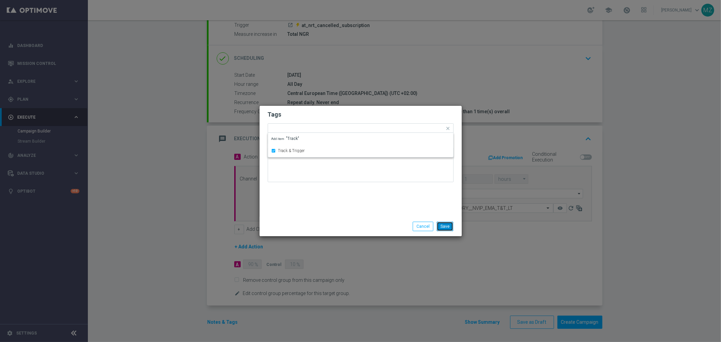
click at [451, 224] on button "Save" at bounding box center [444, 226] width 17 height 9
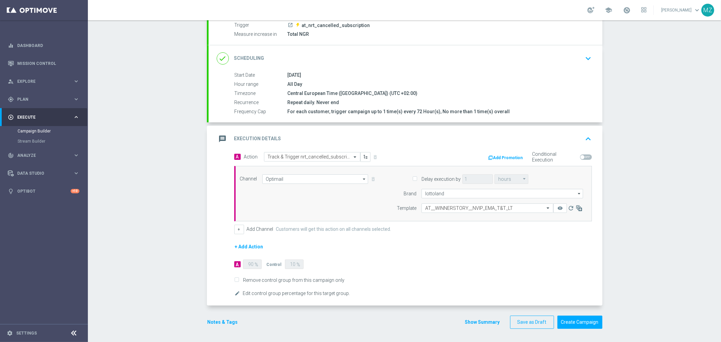
click at [477, 241] on form "A Action Select action Track & Trigger nrt_cancelled_subscription delete_foreve…" at bounding box center [412, 225] width 357 height 146
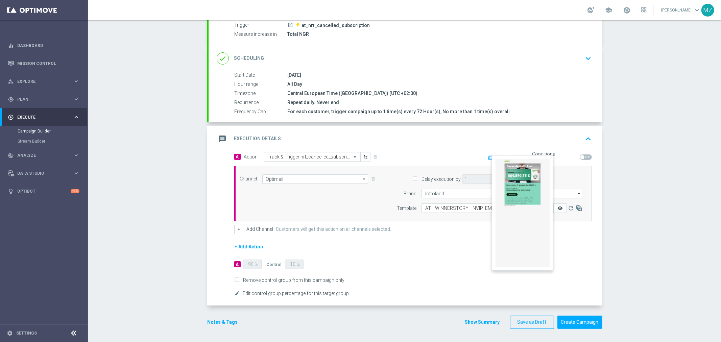
click at [557, 206] on icon "remove_red_eye" at bounding box center [559, 207] width 5 height 5
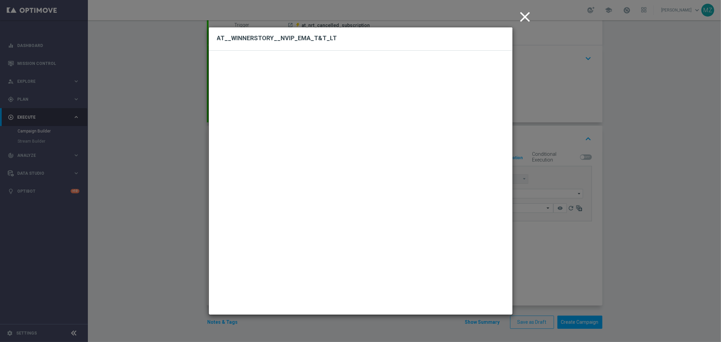
click at [525, 15] on icon "close" at bounding box center [525, 16] width 17 height 17
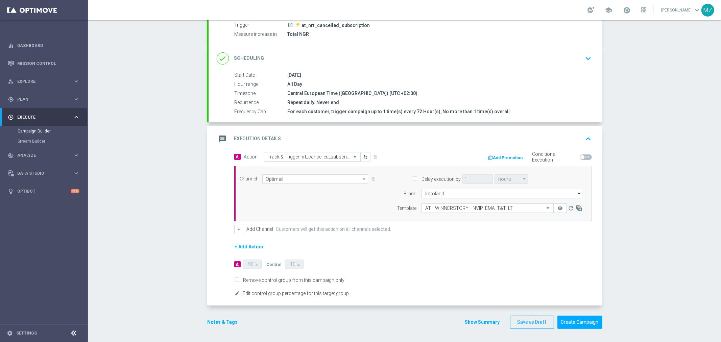
click at [586, 140] on icon "keyboard_arrow_up" at bounding box center [588, 139] width 10 height 10
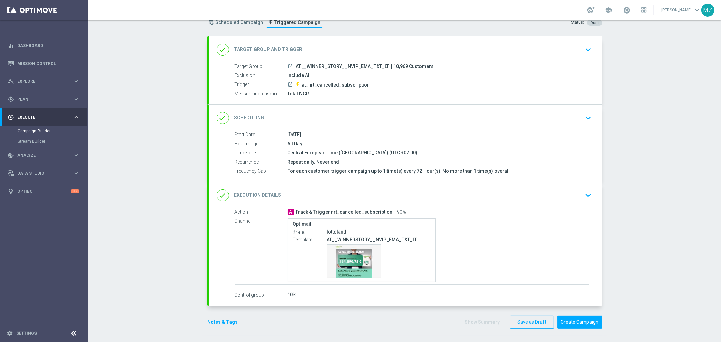
scroll to position [0, 0]
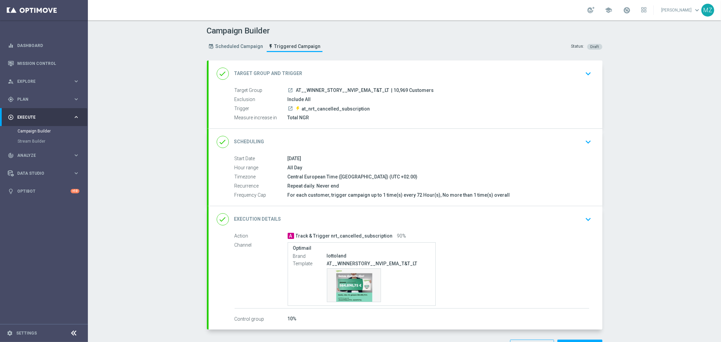
drag, startPoint x: 509, startPoint y: 193, endPoint x: 284, endPoint y: 201, distance: 225.1
click at [284, 201] on div "Start Date 17 Sep 2025 Hour range All Day Timezone Central European Time (Budap…" at bounding box center [405, 180] width 394 height 51
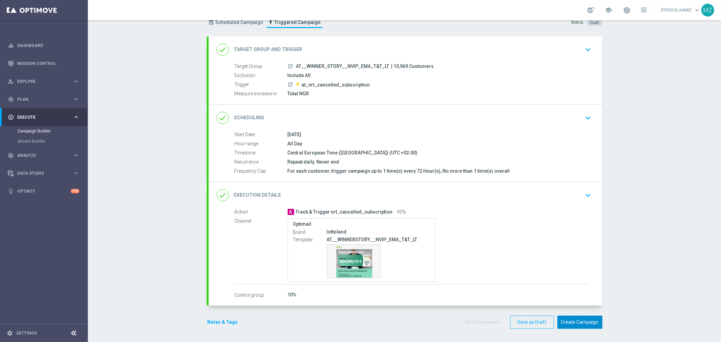
click at [582, 319] on button "Create Campaign" at bounding box center [579, 322] width 45 height 13
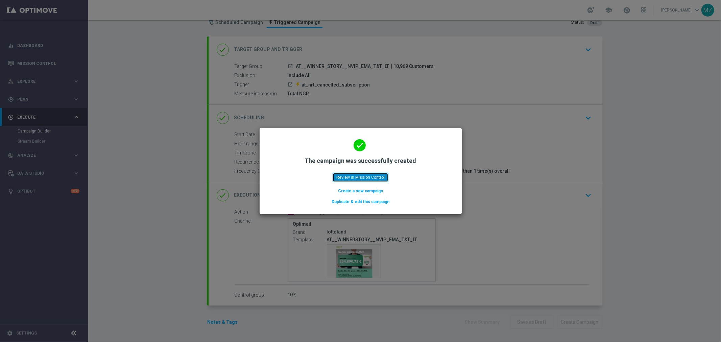
click at [363, 173] on button "Review in Mission Control" at bounding box center [360, 177] width 56 height 9
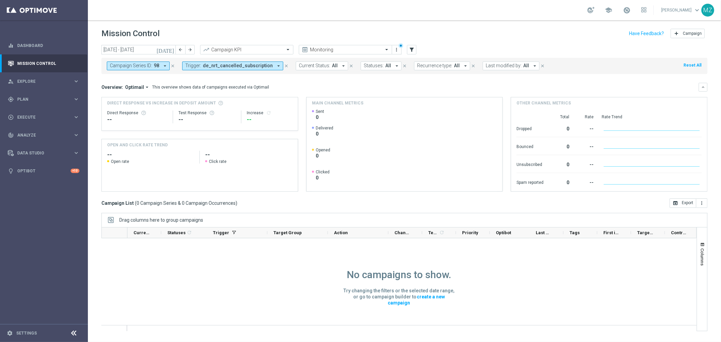
click at [172, 51] on icon "[DATE]" at bounding box center [165, 50] width 18 height 6
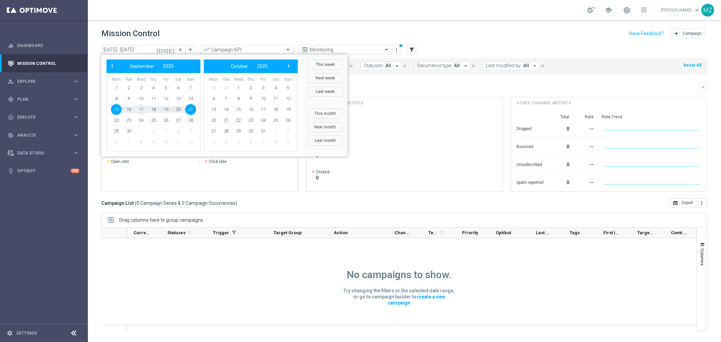
click at [143, 109] on span "17" at bounding box center [140, 109] width 11 height 11
type input "[DATE] - [DATE]"
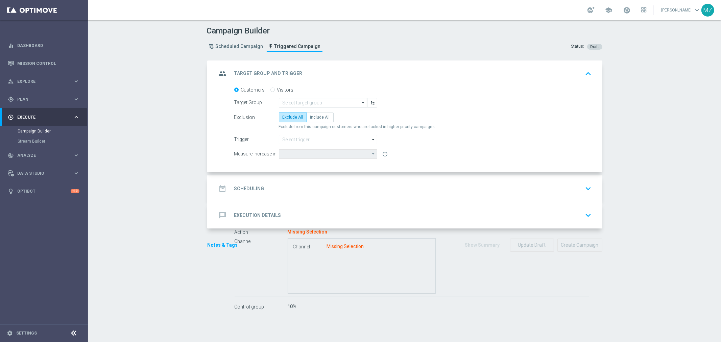
type input "DE_ALL__WINNER_STORY__NVIP_EMA_T&T_LT"
radio input "false"
radio input "true"
type input "de_nrt_cancelled_subscription"
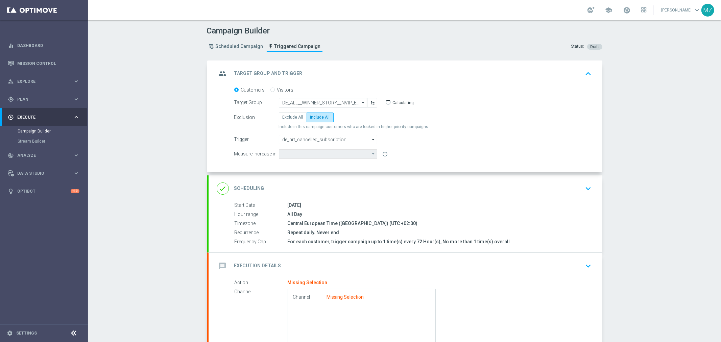
type input "Total NGR"
click at [583, 262] on icon "keyboard_arrow_down" at bounding box center [588, 266] width 10 height 10
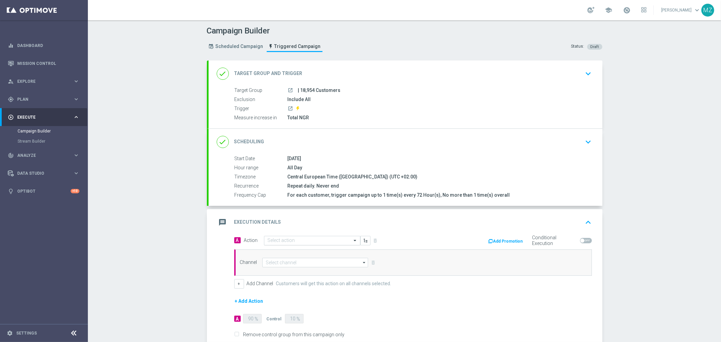
click at [282, 241] on input "text" at bounding box center [305, 241] width 75 height 6
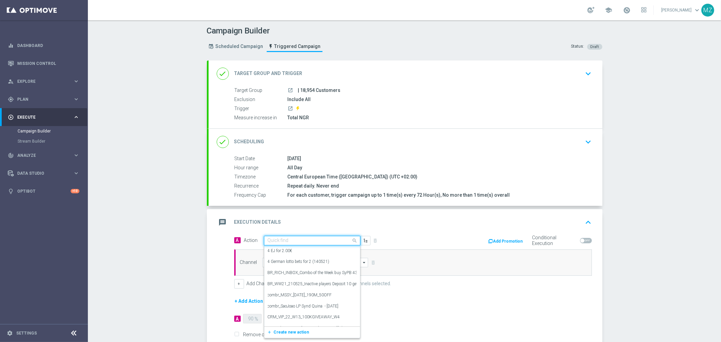
paste input "Track & Trigger nrt_cancelled_subscription"
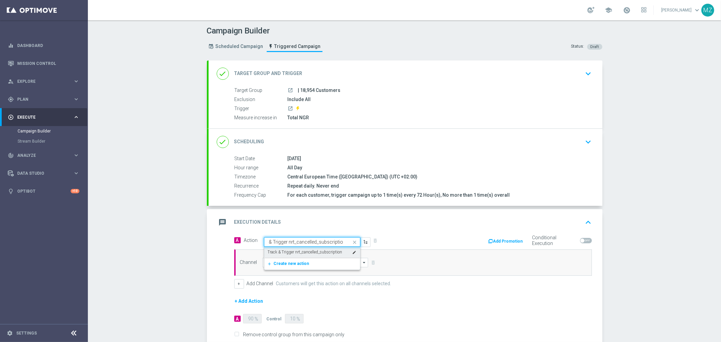
click at [280, 252] on label "Track & Trigger nrt_cancelled_subscription" at bounding box center [305, 252] width 75 height 6
type input "Track & Trigger nrt_cancelled_subscription"
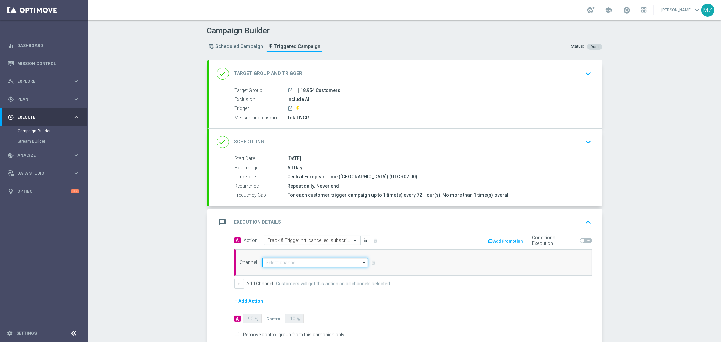
click at [301, 262] on input at bounding box center [315, 262] width 106 height 9
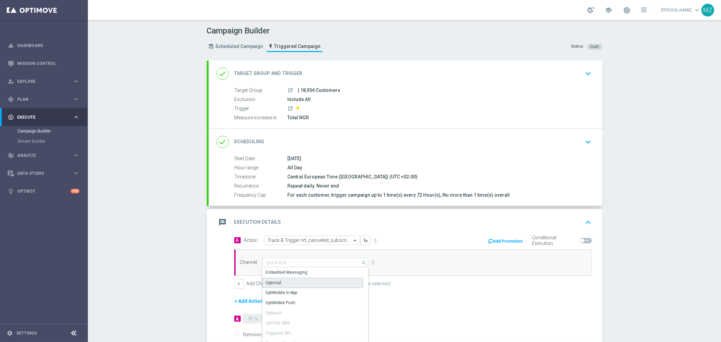
click at [284, 279] on div "Optimail" at bounding box center [312, 283] width 101 height 10
type input "Optimail"
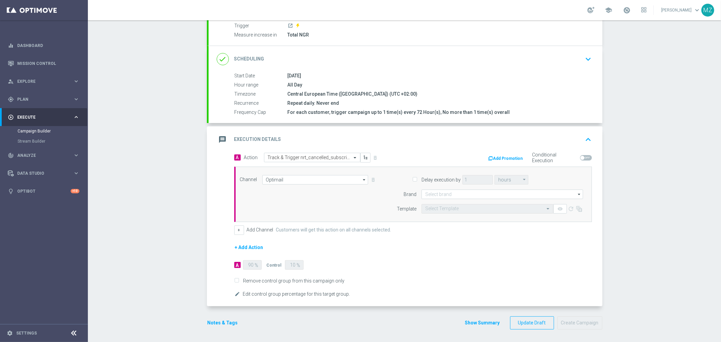
scroll to position [83, 0]
click at [216, 321] on button "Notes & Tags" at bounding box center [223, 322] width 32 height 8
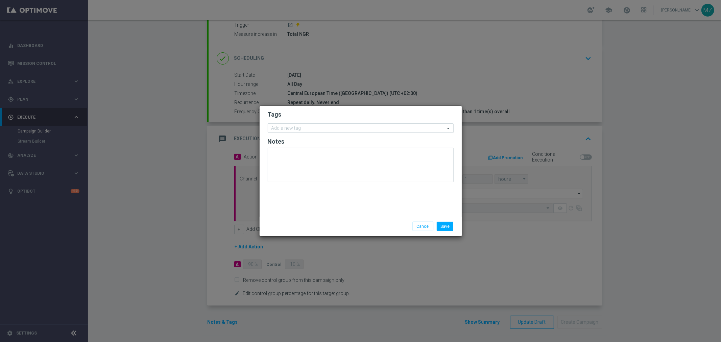
click at [298, 130] on input "text" at bounding box center [357, 129] width 173 height 6
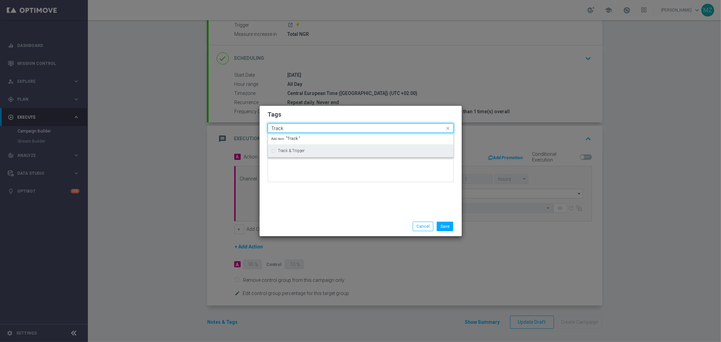
click at [294, 153] on div "Track & Trigger" at bounding box center [360, 150] width 178 height 11
type input "Track"
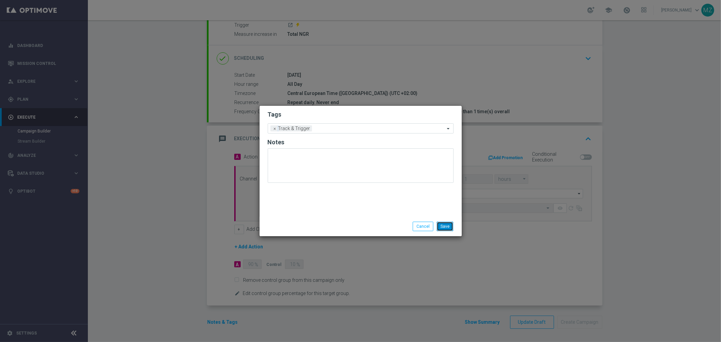
click at [449, 227] on button "Save" at bounding box center [444, 226] width 17 height 9
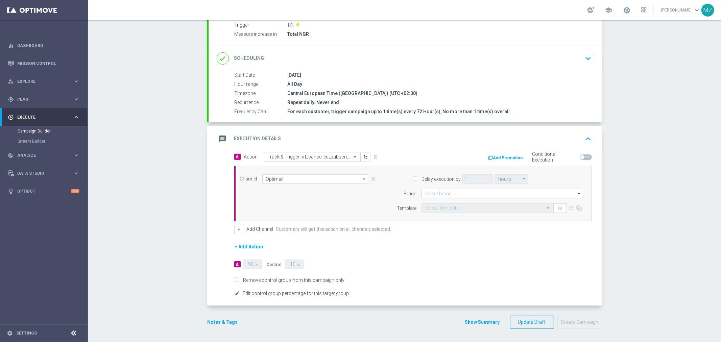
click at [512, 239] on form "A Action Select action Track & Trigger nrt_cancelled_subscription delete_foreve…" at bounding box center [412, 225] width 357 height 146
click at [463, 193] on input at bounding box center [501, 193] width 161 height 9
click at [445, 214] on div "lottoland" at bounding box center [502, 213] width 162 height 9
type input "lottoland"
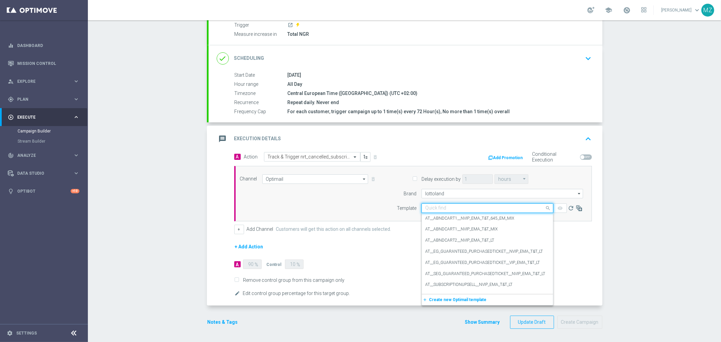
click at [450, 205] on input "text" at bounding box center [480, 208] width 111 height 6
paste input "DE_ALL__WINNERSTORY__NVIP_EMA_T&T_LT"
type input "DE_ALL__WINNERSTORY__NVIP_EMA_T&T_LT"
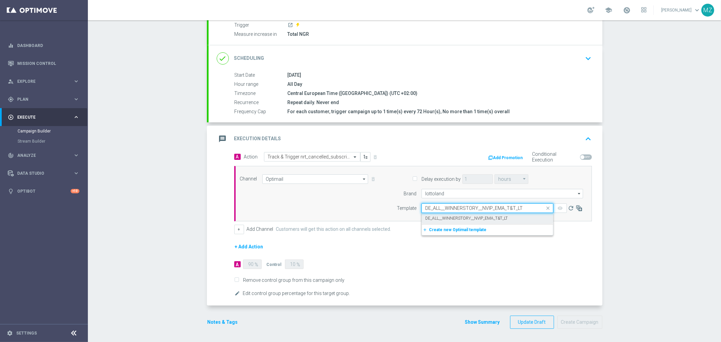
click at [450, 216] on label "DE_ALL__WINNERSTORY__NVIP_EMA_T&T_LT" at bounding box center [466, 219] width 82 height 6
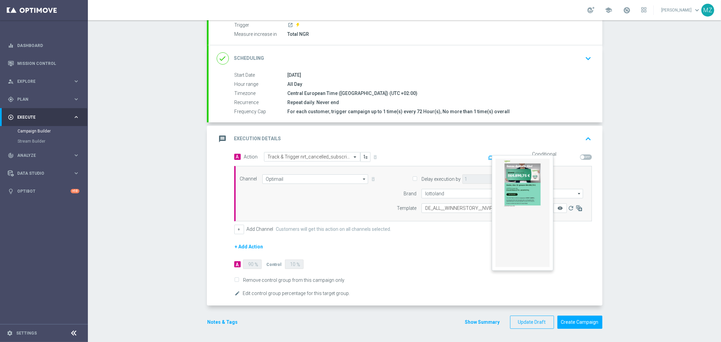
click at [557, 208] on icon "remove_red_eye" at bounding box center [559, 207] width 5 height 5
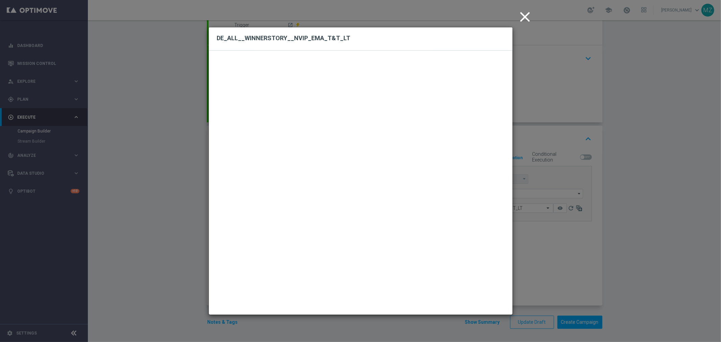
click at [526, 14] on icon "close" at bounding box center [525, 16] width 17 height 17
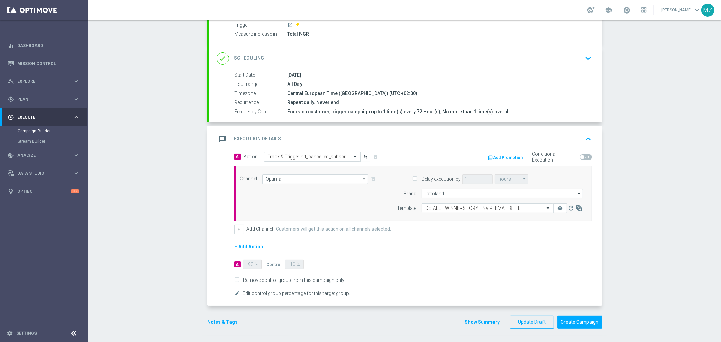
click at [586, 137] on icon "keyboard_arrow_up" at bounding box center [588, 139] width 10 height 10
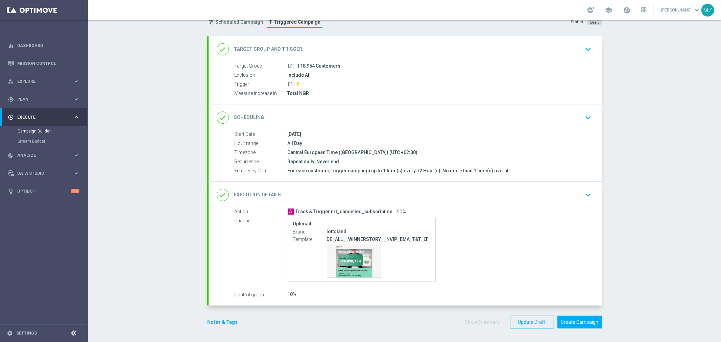
scroll to position [24, 0]
drag, startPoint x: 504, startPoint y: 168, endPoint x: 281, endPoint y: 133, distance: 226.1
click at [281, 133] on div "Start Date [DATE] Hour range All Day Timezone Central European Time ([GEOGRAPHI…" at bounding box center [405, 153] width 394 height 44
click at [517, 102] on div "Target Group launch | 18,954 Customers Exclusion Include All Trigger launch Mea…" at bounding box center [405, 84] width 394 height 42
click at [588, 322] on button "Create Campaign" at bounding box center [579, 322] width 45 height 13
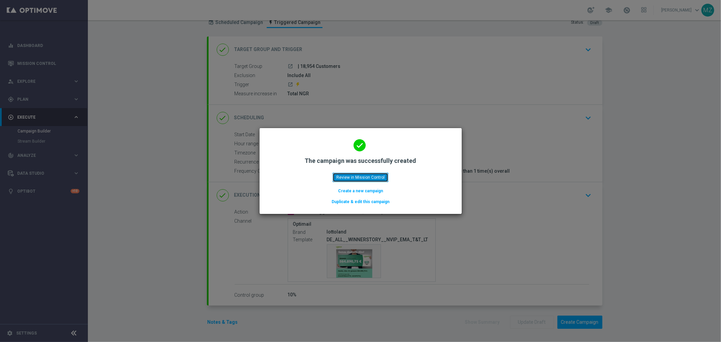
click at [364, 174] on button "Review in Mission Control" at bounding box center [360, 177] width 56 height 9
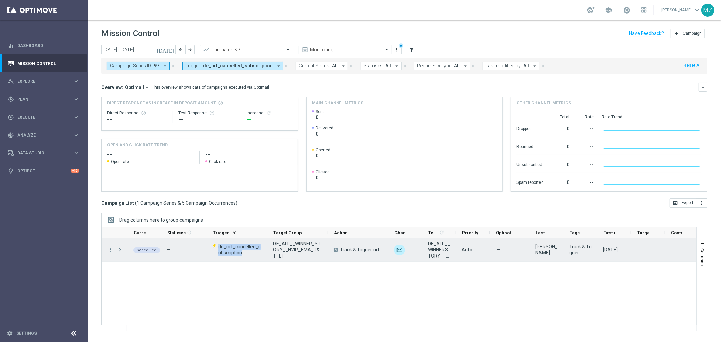
drag, startPoint x: 244, startPoint y: 252, endPoint x: 218, endPoint y: 245, distance: 26.7
click at [218, 245] on span "de_nrt_cancelled_subscription" at bounding box center [239, 250] width 43 height 12
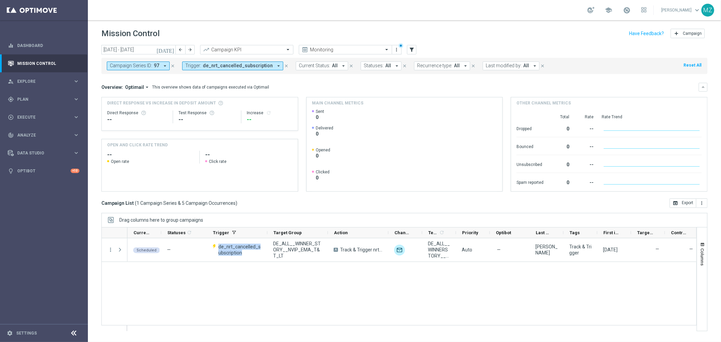
click at [237, 65] on span "de_nrt_cancelled_subscription" at bounding box center [238, 66] width 70 height 6
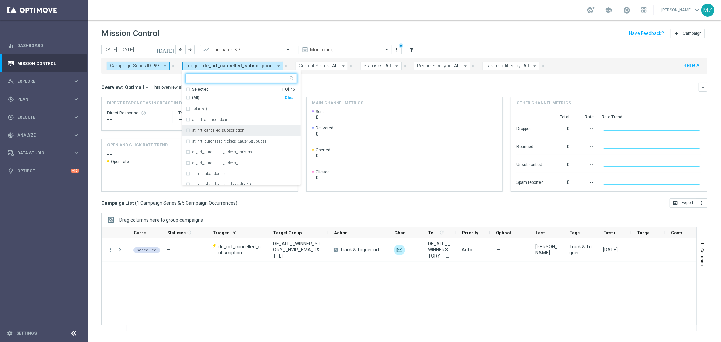
click at [241, 131] on label "at_nrt_cancelled_subscription" at bounding box center [218, 130] width 52 height 4
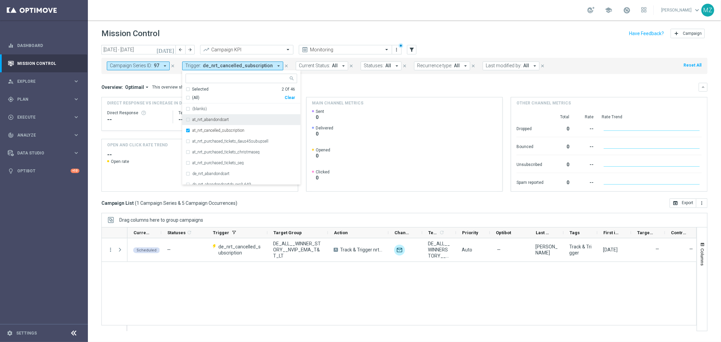
click at [520, 38] on div "Mission Control add Campaign" at bounding box center [404, 33] width 606 height 13
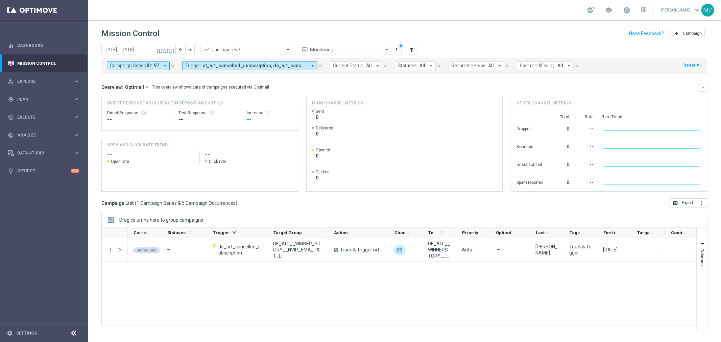
click at [171, 50] on icon "[DATE]" at bounding box center [165, 50] width 18 height 6
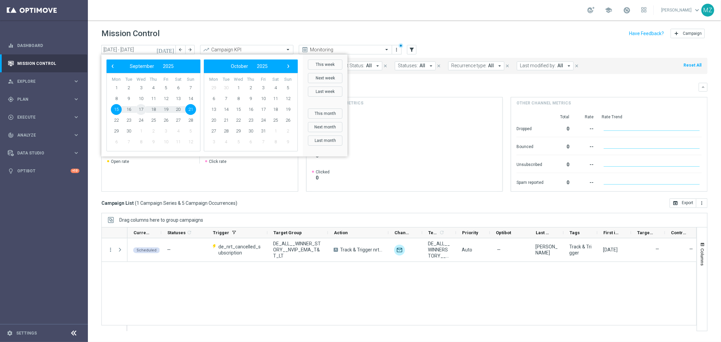
click at [145, 109] on span "17" at bounding box center [140, 109] width 11 height 11
type input "[DATE] - [DATE]"
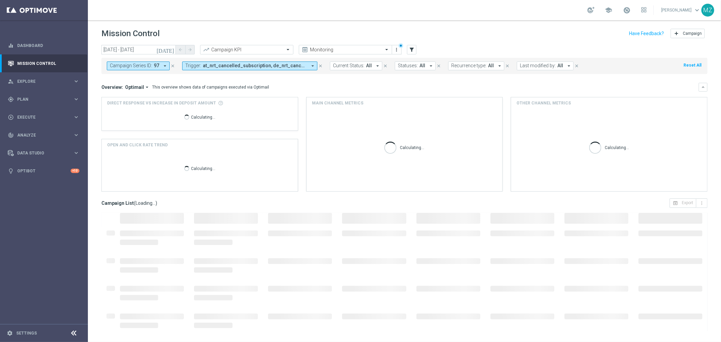
click at [171, 65] on icon "close" at bounding box center [172, 66] width 5 height 5
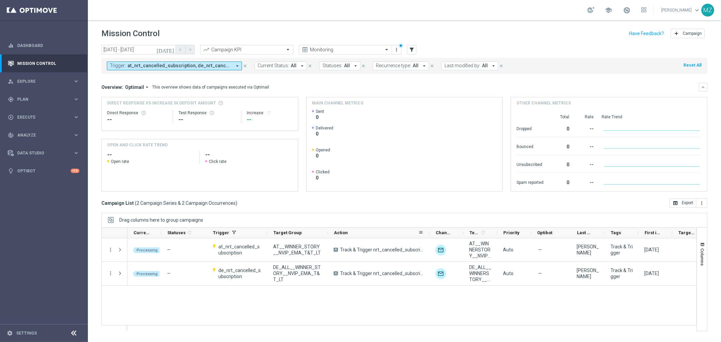
drag, startPoint x: 387, startPoint y: 233, endPoint x: 428, endPoint y: 229, distance: 41.5
click at [428, 229] on div at bounding box center [429, 232] width 3 height 10
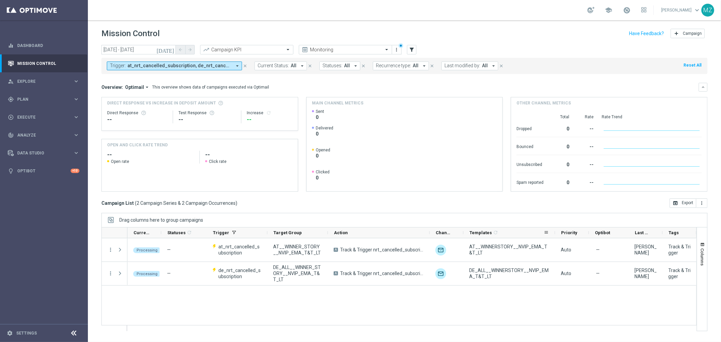
drag, startPoint x: 495, startPoint y: 231, endPoint x: 553, endPoint y: 231, distance: 57.8
click at [553, 231] on div at bounding box center [554, 232] width 3 height 10
